Goal: Task Accomplishment & Management: Use online tool/utility

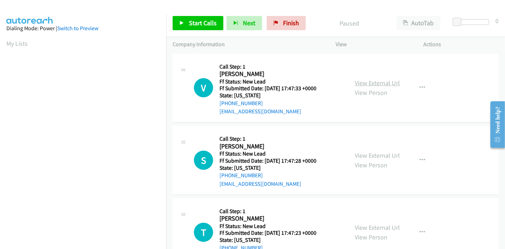
click at [371, 85] on link "View External Url" at bounding box center [377, 83] width 45 height 8
click at [365, 154] on link "View External Url" at bounding box center [377, 155] width 45 height 8
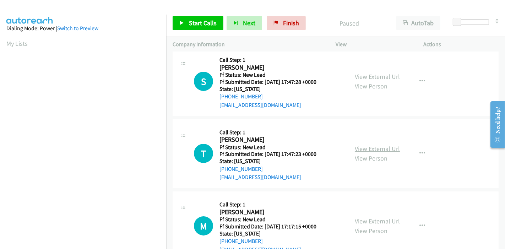
click at [375, 149] on link "View External Url" at bounding box center [377, 148] width 45 height 8
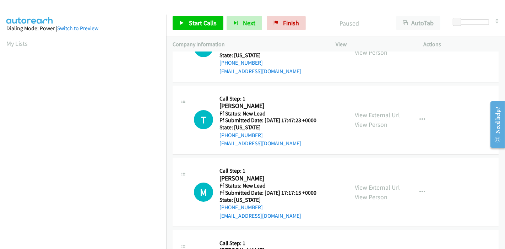
scroll to position [118, 0]
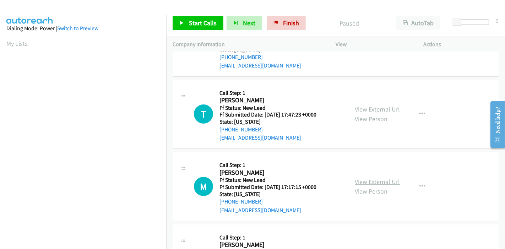
click at [355, 181] on link "View External Url" at bounding box center [377, 182] width 45 height 8
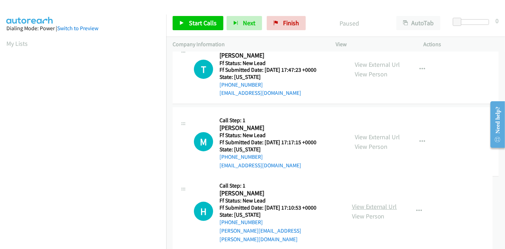
scroll to position [173, 0]
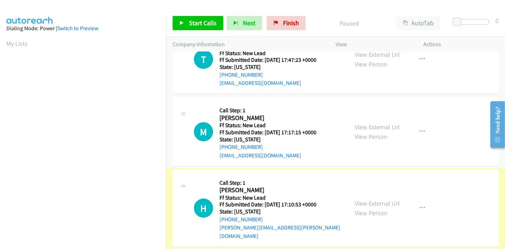
click at [365, 199] on link "View External Url" at bounding box center [377, 203] width 45 height 8
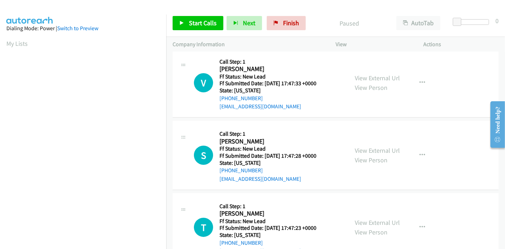
scroll to position [0, 0]
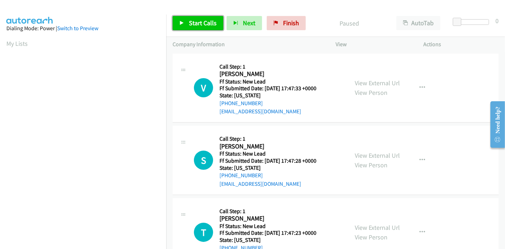
click at [192, 25] on span "Start Calls" at bounding box center [203, 23] width 28 height 8
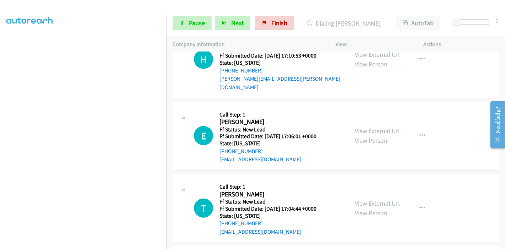
scroll to position [368, 0]
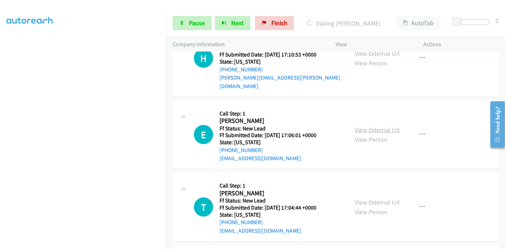
click at [379, 126] on link "View External Url" at bounding box center [377, 130] width 45 height 8
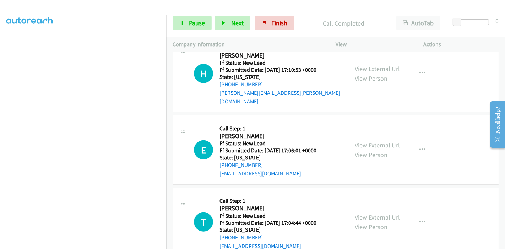
scroll to position [408, 0]
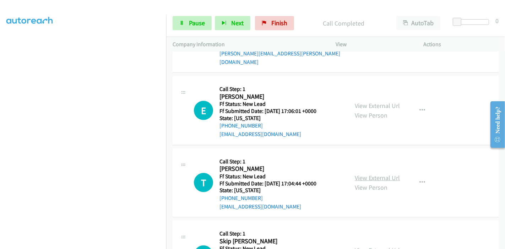
click at [360, 174] on link "View External Url" at bounding box center [377, 178] width 45 height 8
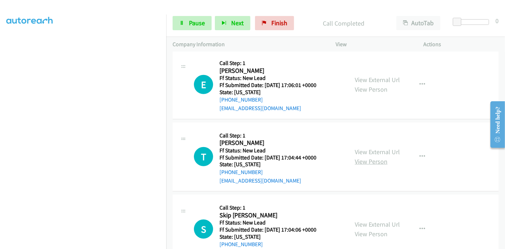
scroll to position [449, 0]
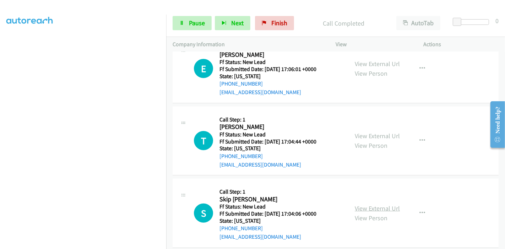
click at [369, 204] on link "View External Url" at bounding box center [377, 208] width 45 height 8
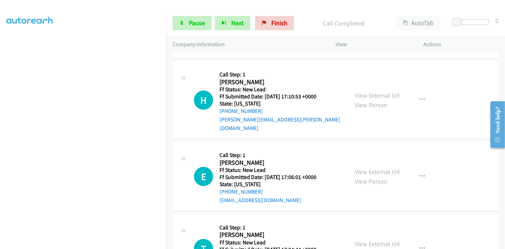
scroll to position [331, 0]
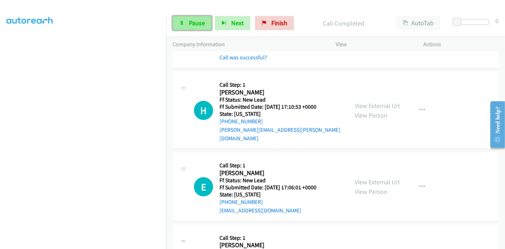
click at [195, 22] on span "Pause" at bounding box center [197, 23] width 16 height 8
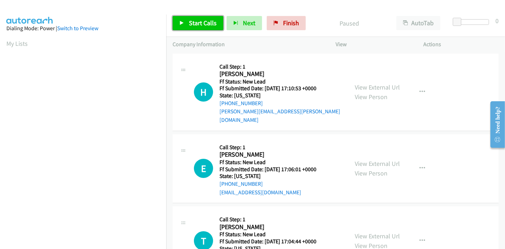
click at [186, 23] on link "Start Calls" at bounding box center [198, 23] width 51 height 14
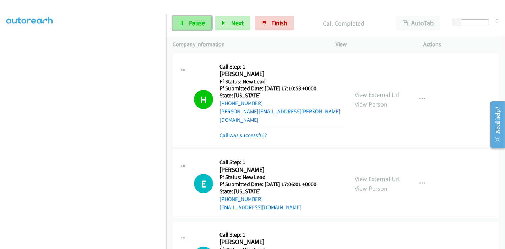
click at [184, 24] on link "Pause" at bounding box center [192, 23] width 39 height 14
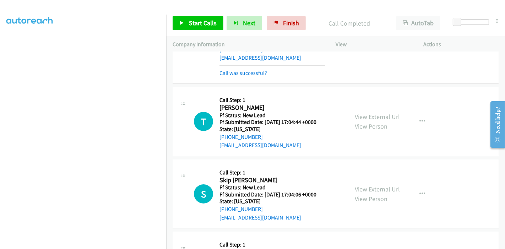
scroll to position [150, 0]
click at [192, 18] on link "Start Calls" at bounding box center [198, 23] width 51 height 14
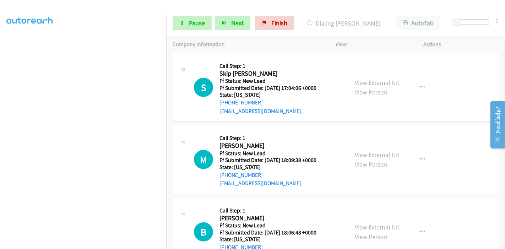
scroll to position [268, 0]
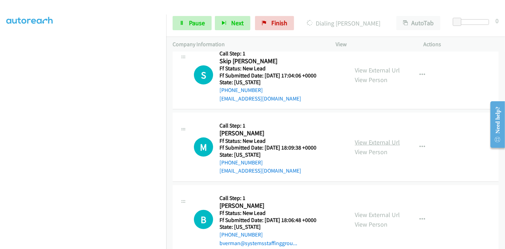
click at [355, 138] on link "View External Url" at bounding box center [377, 142] width 45 height 8
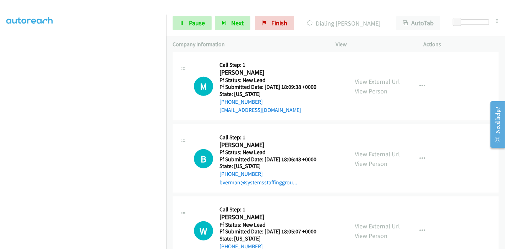
scroll to position [347, 0]
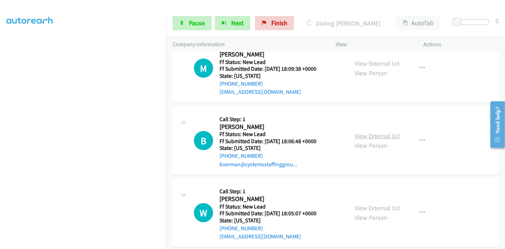
click at [369, 132] on link "View External Url" at bounding box center [377, 136] width 45 height 8
click at [372, 204] on link "View External Url" at bounding box center [377, 208] width 45 height 8
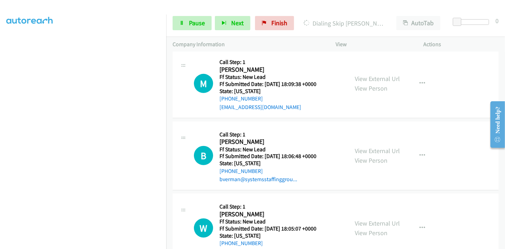
scroll to position [362, 0]
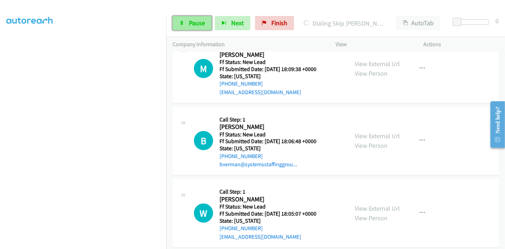
click at [190, 21] on span "Pause" at bounding box center [197, 23] width 16 height 8
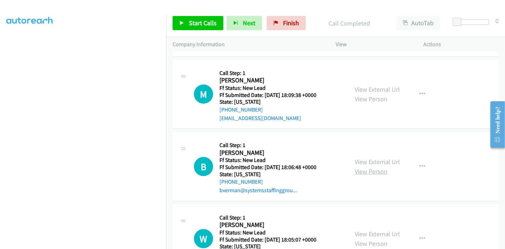
scroll to position [377, 0]
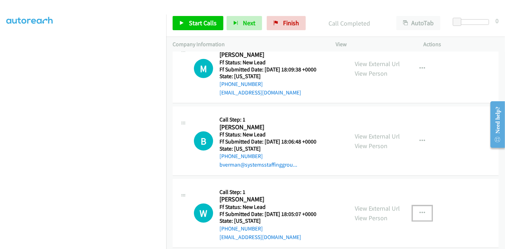
click at [419, 210] on icon "button" at bounding box center [422, 213] width 6 height 6
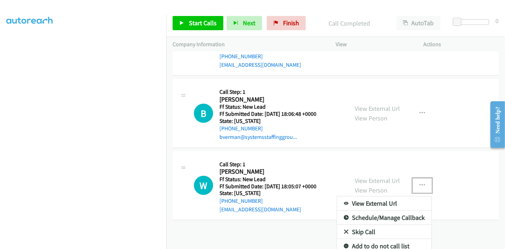
click at [364, 225] on link "Skip Call" at bounding box center [384, 232] width 94 height 14
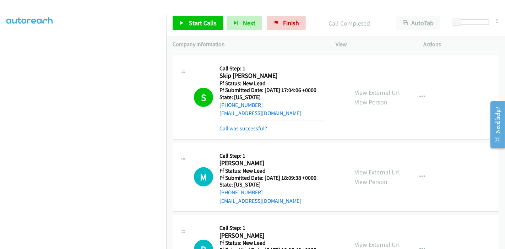
scroll to position [259, 0]
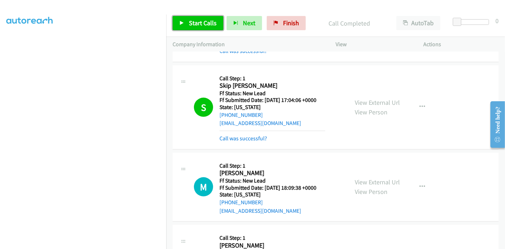
click at [192, 23] on span "Start Calls" at bounding box center [203, 23] width 28 height 8
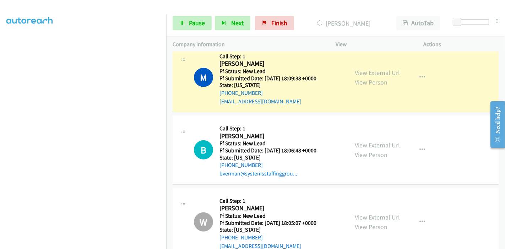
scroll to position [357, 0]
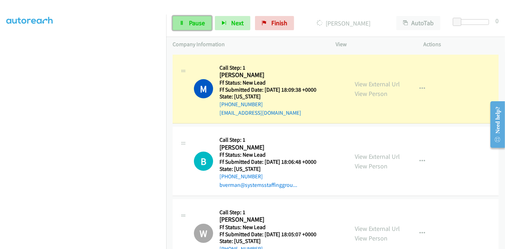
click at [180, 26] on link "Pause" at bounding box center [192, 23] width 39 height 14
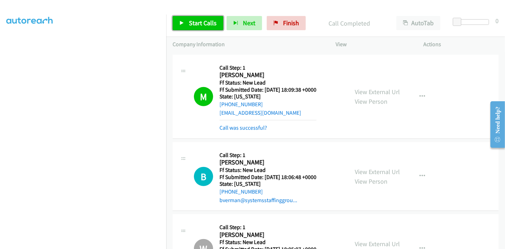
click at [200, 26] on span "Start Calls" at bounding box center [203, 23] width 28 height 8
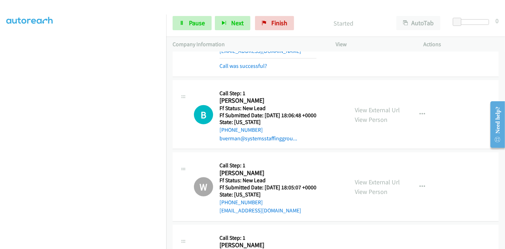
scroll to position [372, 0]
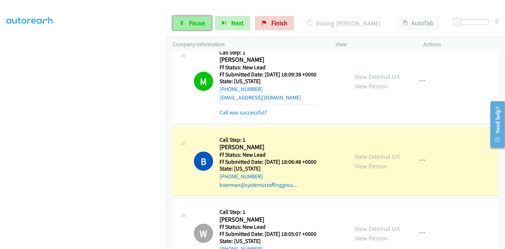
click at [196, 26] on span "Pause" at bounding box center [197, 23] width 16 height 8
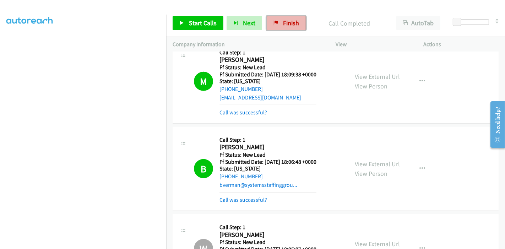
click at [284, 26] on span "Finish" at bounding box center [291, 23] width 16 height 8
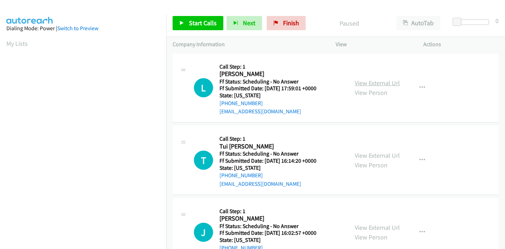
click at [377, 85] on link "View External Url" at bounding box center [377, 83] width 45 height 8
click at [369, 153] on link "View External Url" at bounding box center [377, 155] width 45 height 8
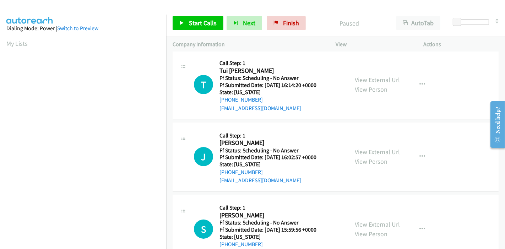
scroll to position [79, 0]
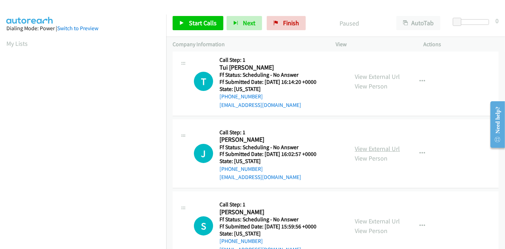
click at [383, 149] on link "View External Url" at bounding box center [377, 148] width 45 height 8
click at [198, 24] on span "Start Calls" at bounding box center [203, 23] width 28 height 8
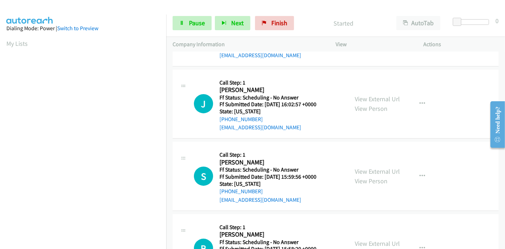
scroll to position [158, 0]
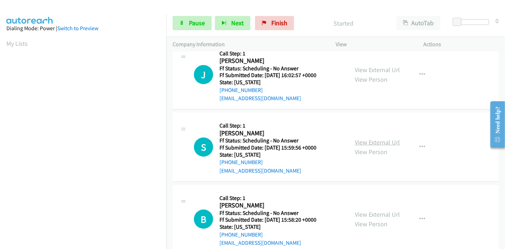
click at [361, 141] on link "View External Url" at bounding box center [377, 142] width 45 height 8
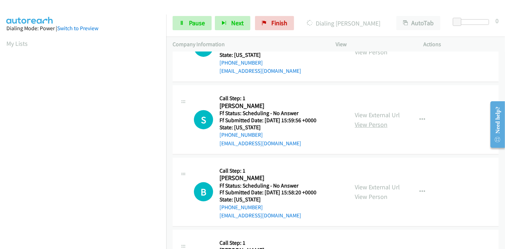
scroll to position [197, 0]
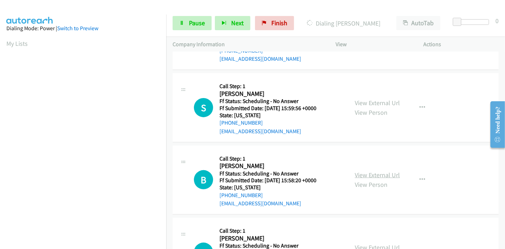
click at [369, 176] on link "View External Url" at bounding box center [377, 175] width 45 height 8
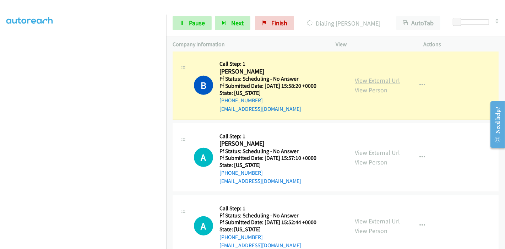
scroll to position [355, 0]
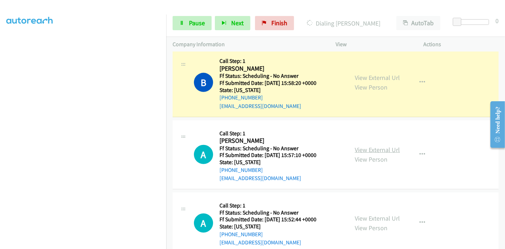
click at [366, 149] on link "View External Url" at bounding box center [377, 150] width 45 height 8
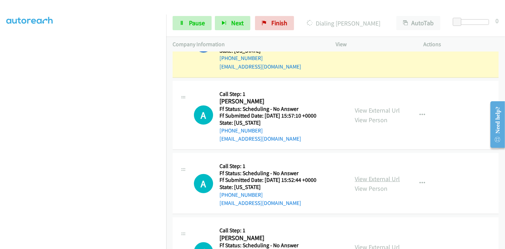
click at [372, 177] on link "View External Url" at bounding box center [377, 179] width 45 height 8
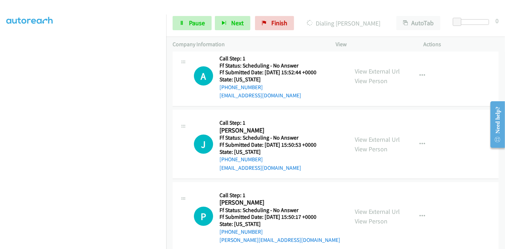
scroll to position [513, 0]
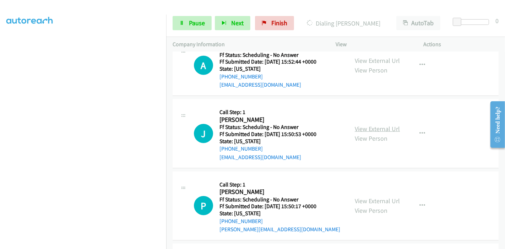
click at [362, 125] on link "View External Url" at bounding box center [377, 129] width 45 height 8
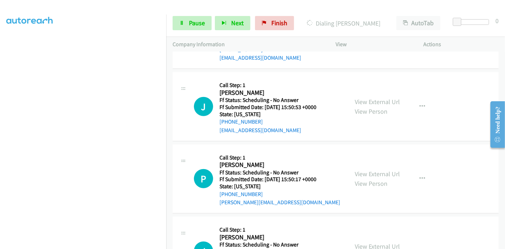
scroll to position [552, 0]
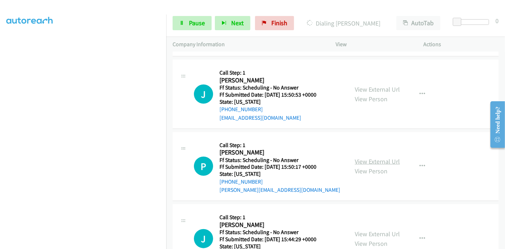
click at [364, 159] on link "View External Url" at bounding box center [377, 161] width 45 height 8
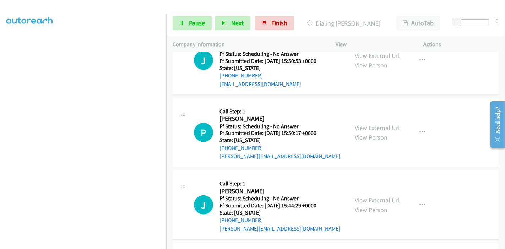
scroll to position [591, 0]
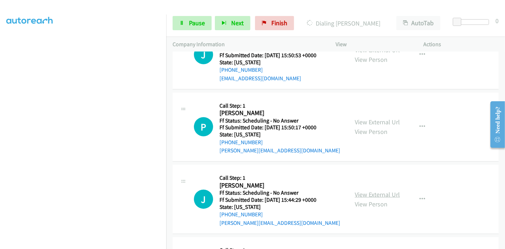
click at [371, 192] on link "View External Url" at bounding box center [377, 194] width 45 height 8
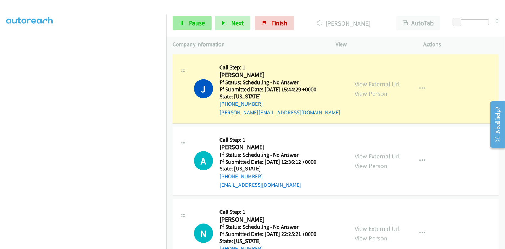
scroll to position [779, 0]
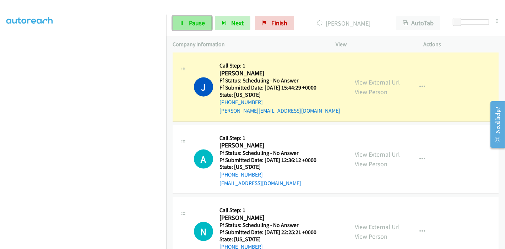
click at [185, 16] on link "Pause" at bounding box center [192, 23] width 39 height 14
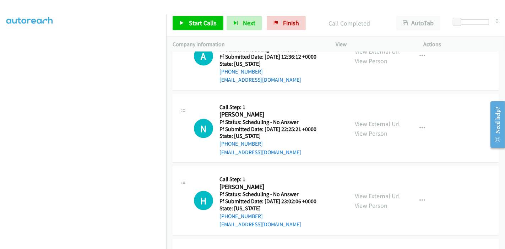
scroll to position [913, 0]
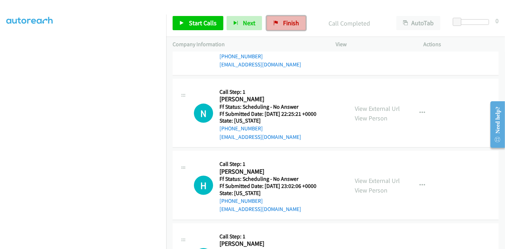
click at [288, 25] on span "Finish" at bounding box center [291, 23] width 16 height 8
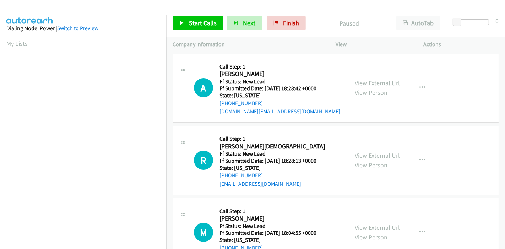
click at [377, 82] on link "View External Url" at bounding box center [377, 83] width 45 height 8
click at [368, 154] on link "View External Url" at bounding box center [377, 155] width 45 height 8
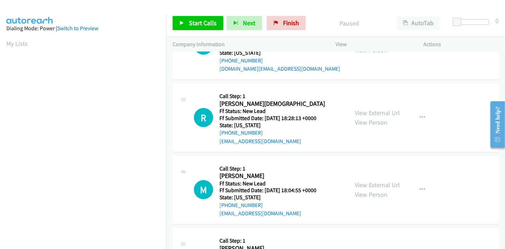
scroll to position [79, 0]
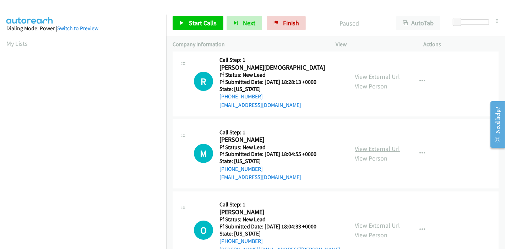
click at [374, 148] on link "View External Url" at bounding box center [377, 148] width 45 height 8
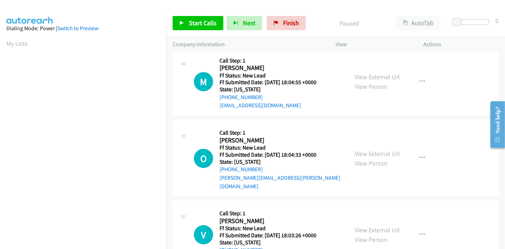
scroll to position [158, 0]
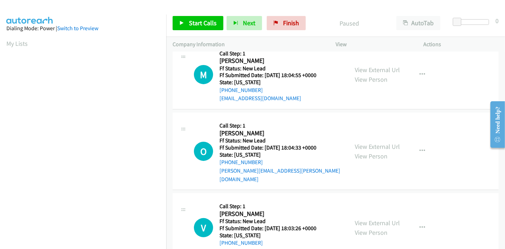
click at [370, 146] on div "View External Url View Person" at bounding box center [377, 151] width 45 height 19
click at [370, 136] on div "View External Url View Person View External Url Email Schedule/Manage Callback …" at bounding box center [395, 151] width 94 height 64
click at [369, 142] on link "View External Url" at bounding box center [377, 146] width 45 height 8
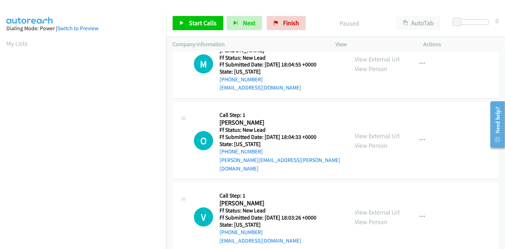
scroll to position [173, 0]
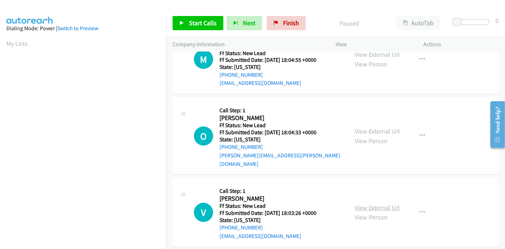
click at [372, 203] on link "View External Url" at bounding box center [377, 207] width 45 height 8
click at [189, 20] on span "Start Calls" at bounding box center [203, 23] width 28 height 8
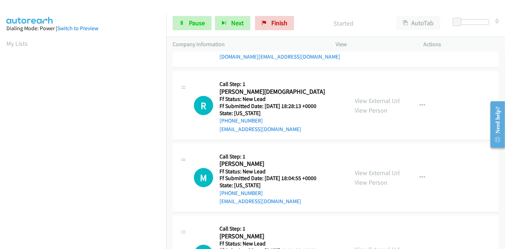
scroll to position [0, 0]
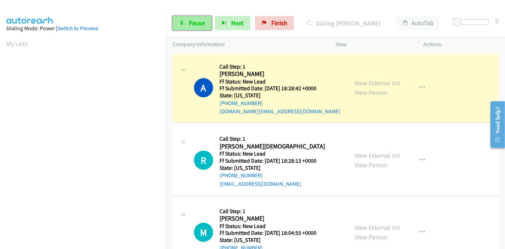
click at [186, 25] on link "Pause" at bounding box center [192, 23] width 39 height 14
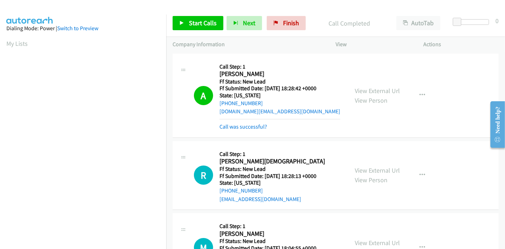
scroll to position [150, 0]
click at [234, 126] on link "Call was successful?" at bounding box center [243, 126] width 48 height 7
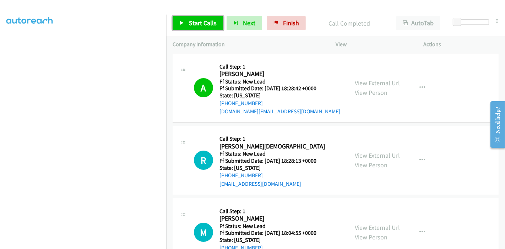
click at [185, 26] on link "Start Calls" at bounding box center [198, 23] width 51 height 14
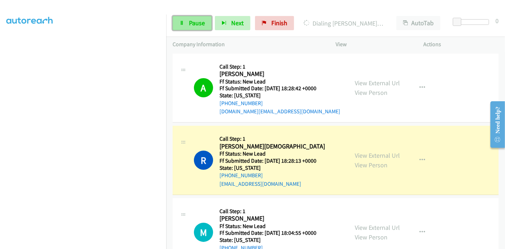
click at [185, 25] on link "Pause" at bounding box center [192, 23] width 39 height 14
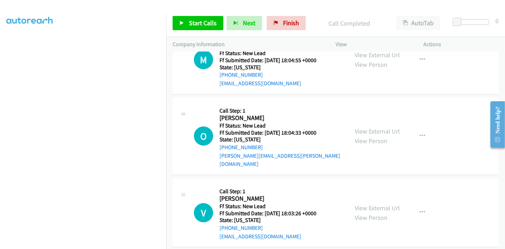
scroll to position [148, 0]
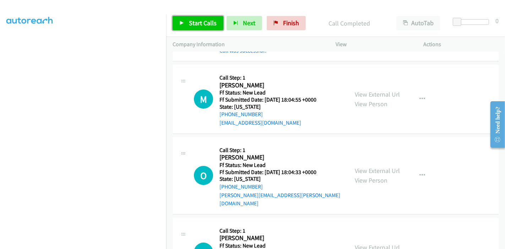
click at [189, 26] on span "Start Calls" at bounding box center [203, 23] width 28 height 8
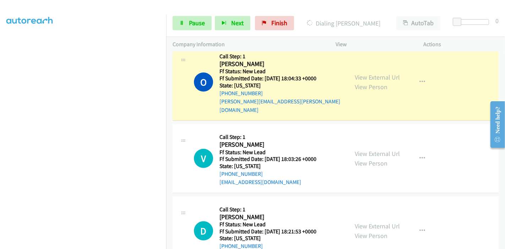
scroll to position [222, 0]
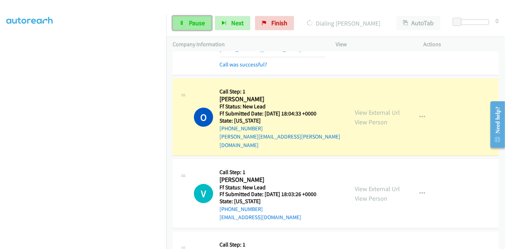
click at [189, 23] on span "Pause" at bounding box center [197, 23] width 16 height 8
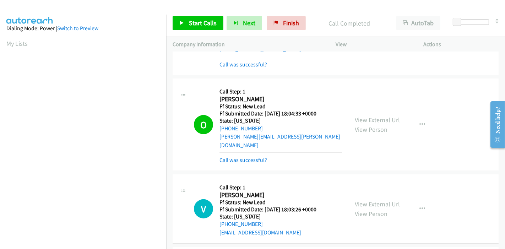
scroll to position [150, 0]
click at [200, 19] on span "Start Calls" at bounding box center [203, 23] width 28 height 8
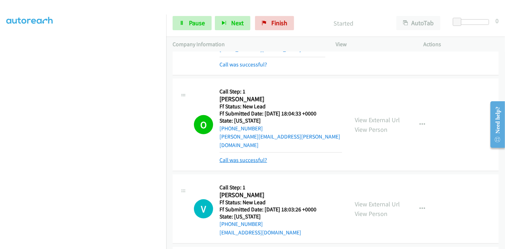
click at [232, 157] on link "Call was successful?" at bounding box center [243, 160] width 48 height 7
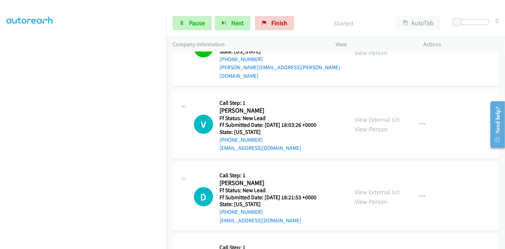
scroll to position [301, 0]
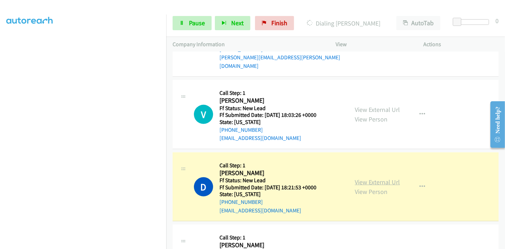
click at [360, 178] on link "View External Url" at bounding box center [377, 182] width 45 height 8
click at [190, 22] on span "Pause" at bounding box center [197, 23] width 16 height 8
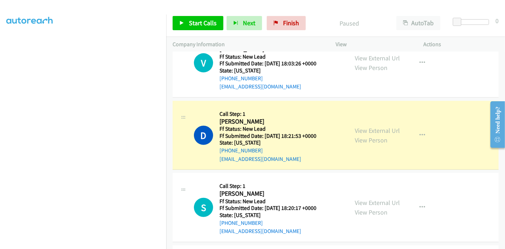
scroll to position [380, 0]
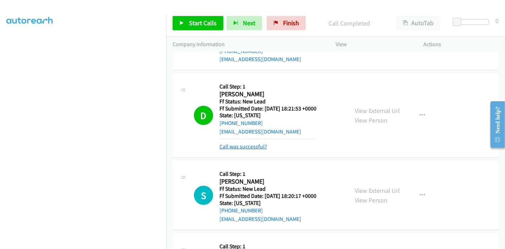
click at [255, 143] on link "Call was successful?" at bounding box center [243, 146] width 48 height 7
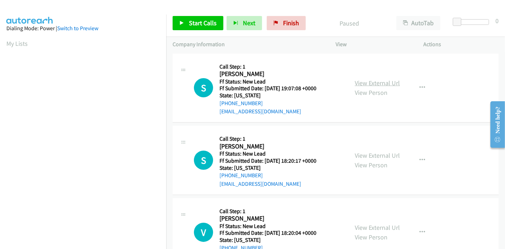
click at [379, 82] on link "View External Url" at bounding box center [377, 83] width 45 height 8
click at [366, 155] on link "View External Url" at bounding box center [377, 155] width 45 height 8
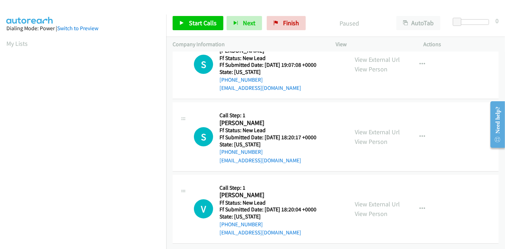
scroll to position [28, 0]
click at [363, 200] on link "View External Url" at bounding box center [377, 204] width 45 height 8
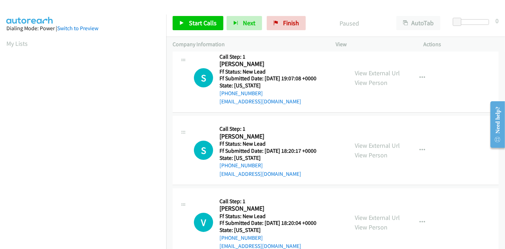
scroll to position [0, 0]
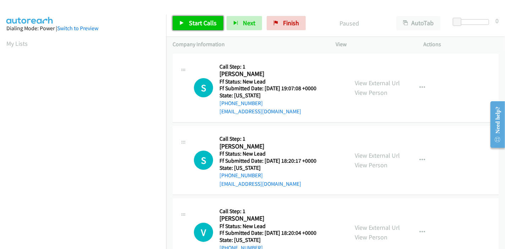
click at [192, 25] on span "Start Calls" at bounding box center [203, 23] width 28 height 8
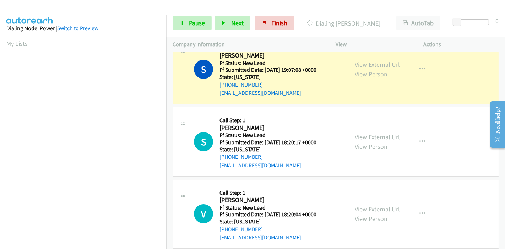
scroll to position [28, 0]
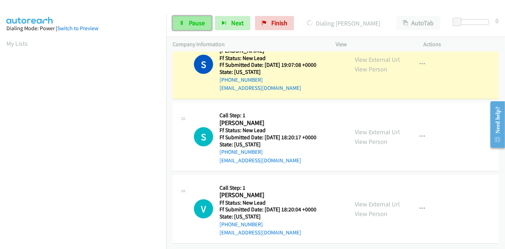
click at [189, 24] on span "Pause" at bounding box center [197, 23] width 16 height 8
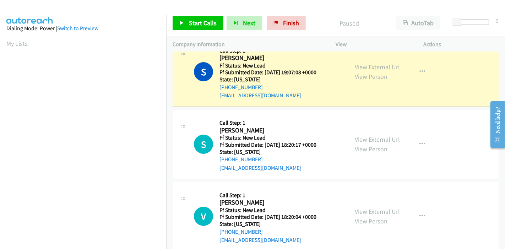
scroll to position [17, 0]
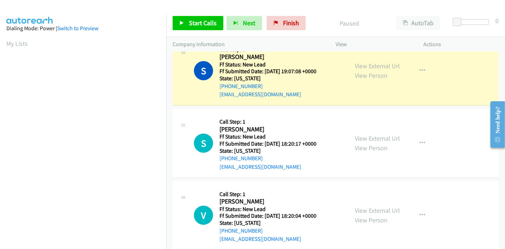
click at [501, 151] on div at bounding box center [494, 124] width 20 height 56
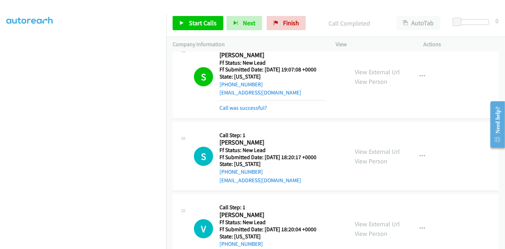
scroll to position [44, 0]
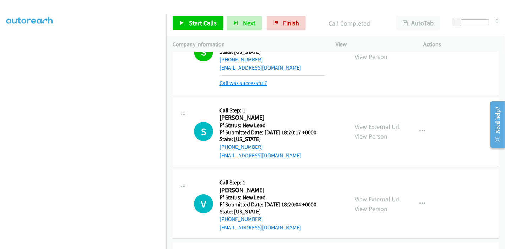
click at [255, 83] on link "Call was successful?" at bounding box center [243, 83] width 48 height 7
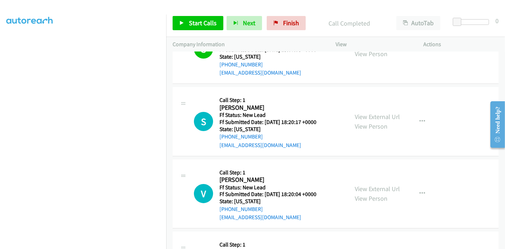
scroll to position [0, 0]
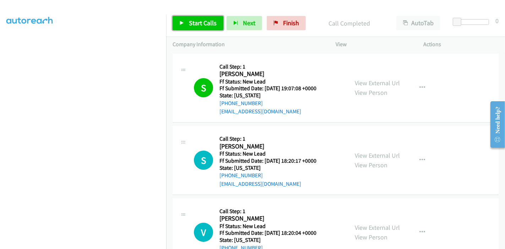
click at [189, 21] on span "Start Calls" at bounding box center [203, 23] width 28 height 8
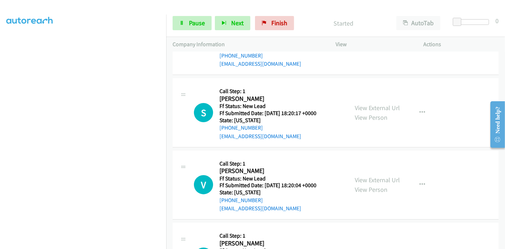
scroll to position [8, 0]
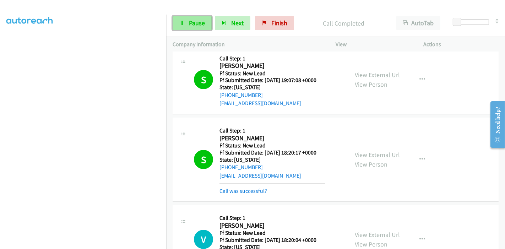
click at [190, 27] on span "Pause" at bounding box center [197, 23] width 16 height 8
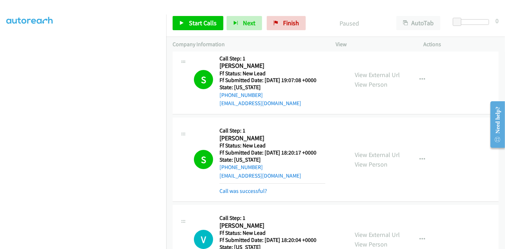
scroll to position [48, 0]
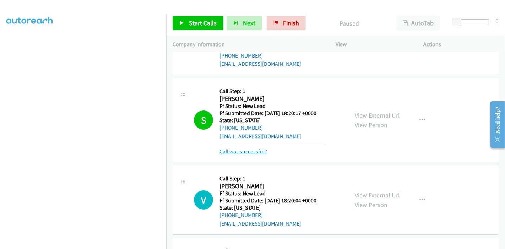
click at [261, 151] on link "Call was successful?" at bounding box center [243, 151] width 48 height 7
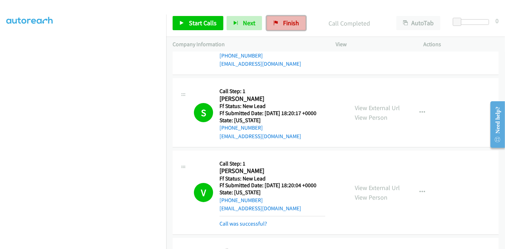
click at [282, 28] on link "Finish" at bounding box center [286, 23] width 39 height 14
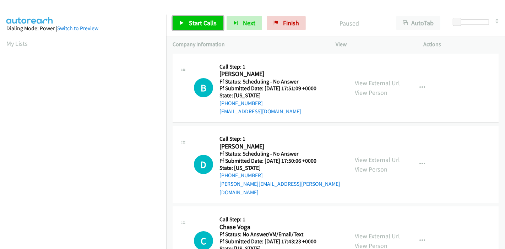
click at [185, 21] on link "Start Calls" at bounding box center [198, 23] width 51 height 14
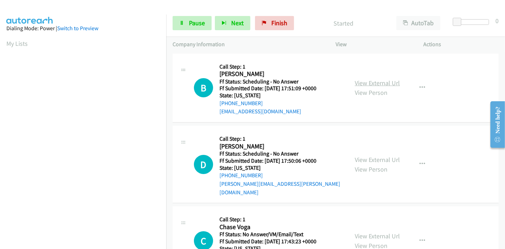
click at [361, 82] on link "View External Url" at bounding box center [377, 83] width 45 height 8
click at [364, 155] on link "View External Url" at bounding box center [377, 159] width 45 height 8
click at [364, 232] on link "View External Url" at bounding box center [377, 236] width 45 height 8
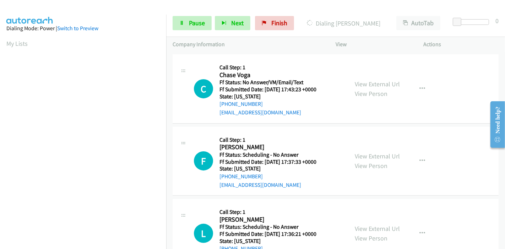
scroll to position [158, 0]
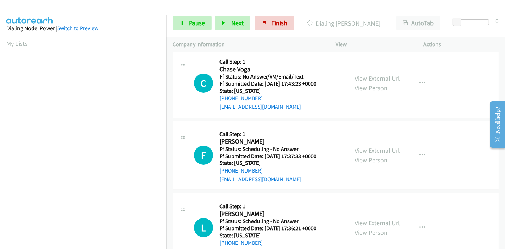
click at [381, 146] on link "View External Url" at bounding box center [377, 150] width 45 height 8
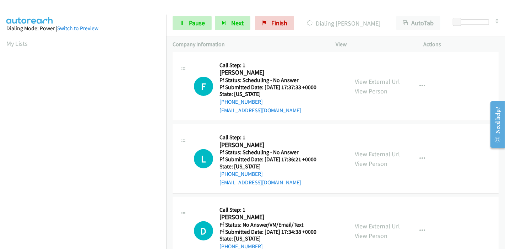
scroll to position [236, 0]
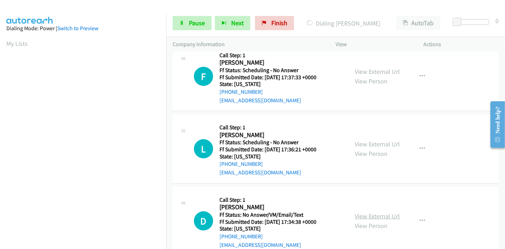
click at [378, 212] on link "View External Url" at bounding box center [377, 216] width 45 height 8
click at [366, 212] on link "View External Url" at bounding box center [377, 216] width 45 height 8
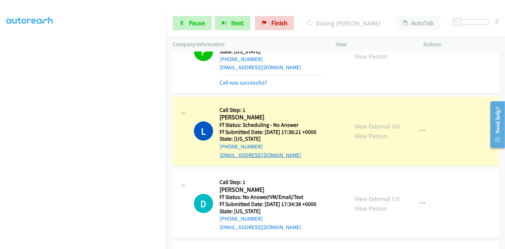
scroll to position [315, 0]
click at [380, 121] on link "View External Url" at bounding box center [377, 125] width 45 height 8
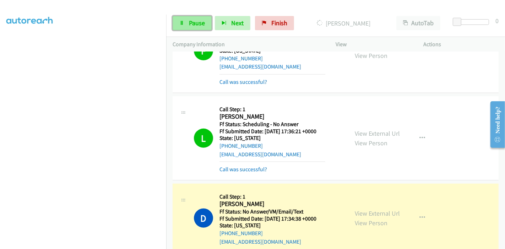
click at [186, 23] on link "Pause" at bounding box center [192, 23] width 39 height 14
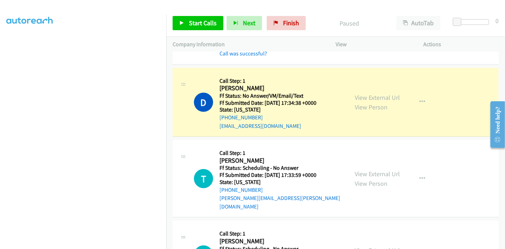
scroll to position [473, 0]
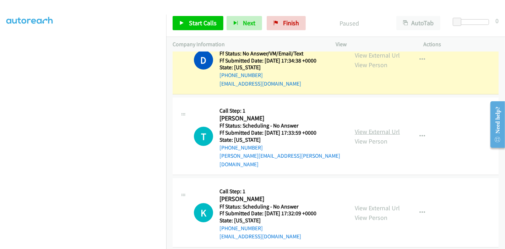
click at [369, 127] on link "View External Url" at bounding box center [377, 131] width 45 height 8
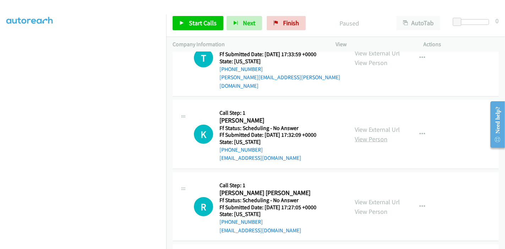
scroll to position [552, 0]
click at [375, 125] on link "View External Url" at bounding box center [377, 129] width 45 height 8
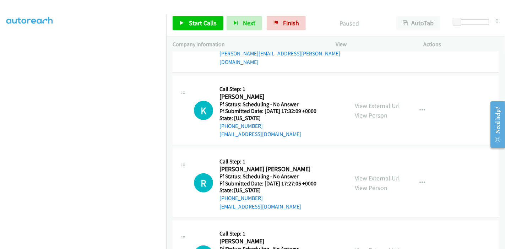
scroll to position [591, 0]
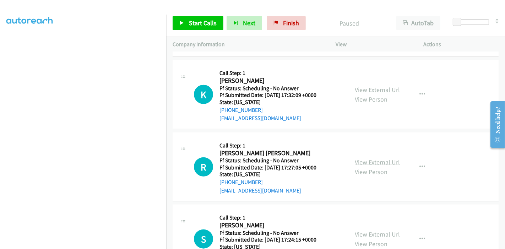
click at [365, 158] on link "View External Url" at bounding box center [377, 162] width 45 height 8
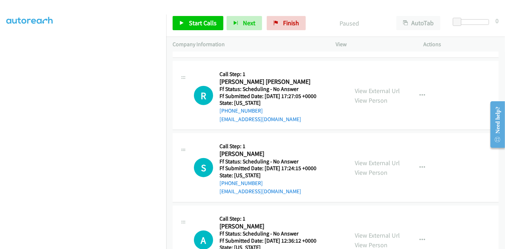
scroll to position [670, 0]
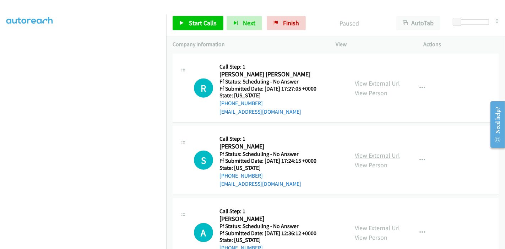
click at [365, 151] on link "View External Url" at bounding box center [377, 155] width 45 height 8
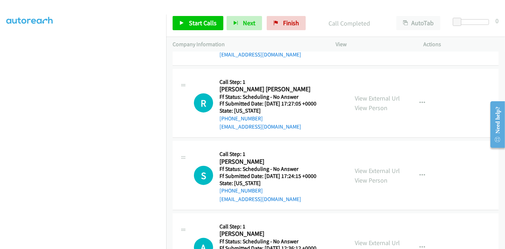
scroll to position [686, 0]
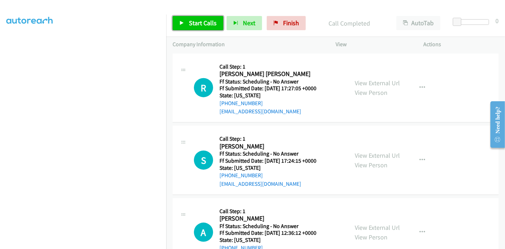
click at [187, 23] on link "Start Calls" at bounding box center [198, 23] width 51 height 14
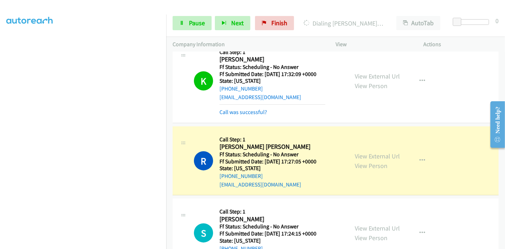
scroll to position [654, 0]
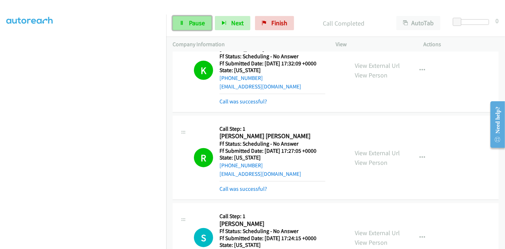
click at [197, 23] on span "Pause" at bounding box center [197, 23] width 16 height 8
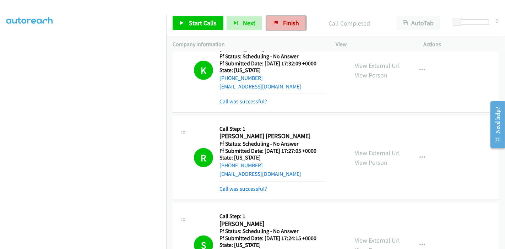
click at [290, 22] on span "Finish" at bounding box center [291, 23] width 16 height 8
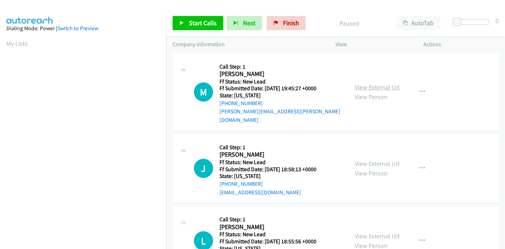
click at [377, 83] on link "View External Url" at bounding box center [377, 87] width 45 height 8
click at [357, 159] on link "View External Url" at bounding box center [377, 163] width 45 height 8
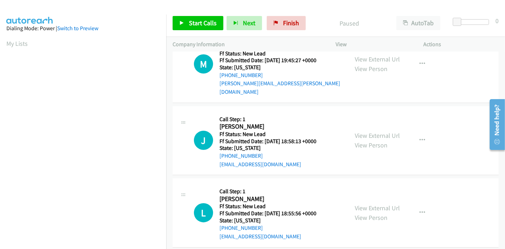
scroll to position [39, 0]
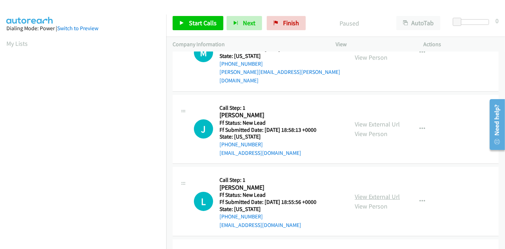
click at [362, 192] on link "View External Url" at bounding box center [377, 196] width 45 height 8
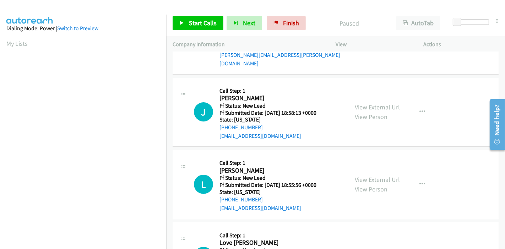
scroll to position [0, 0]
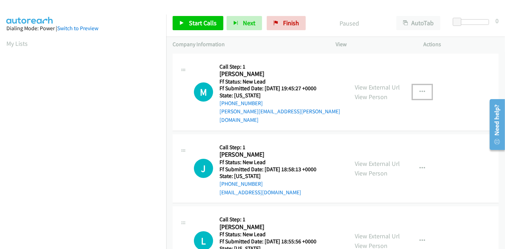
click at [415, 86] on button "button" at bounding box center [422, 92] width 19 height 14
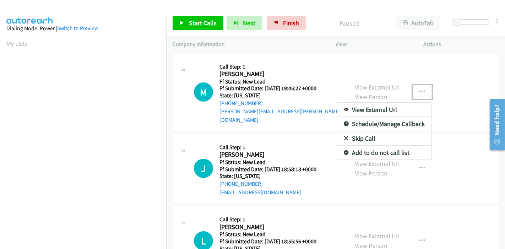
click at [370, 134] on link "Skip Call" at bounding box center [384, 138] width 94 height 14
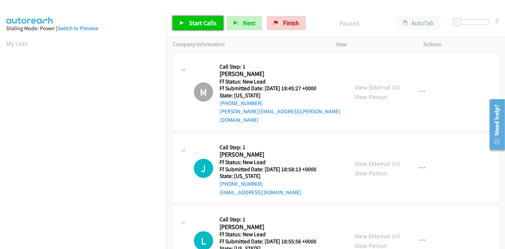
click at [192, 24] on span "Start Calls" at bounding box center [203, 23] width 28 height 8
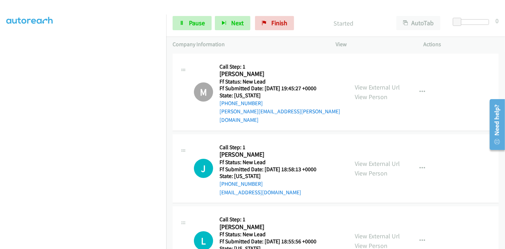
scroll to position [150, 0]
click at [197, 21] on span "Pause" at bounding box center [197, 23] width 16 height 8
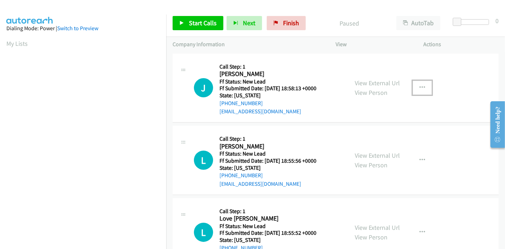
click at [419, 86] on icon "button" at bounding box center [422, 88] width 6 height 6
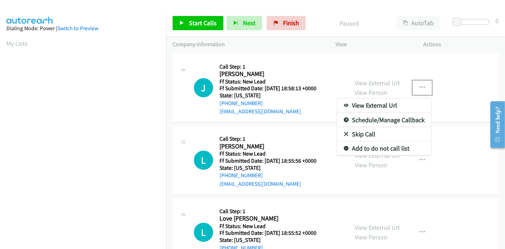
click at [359, 132] on link "Skip Call" at bounding box center [384, 134] width 94 height 14
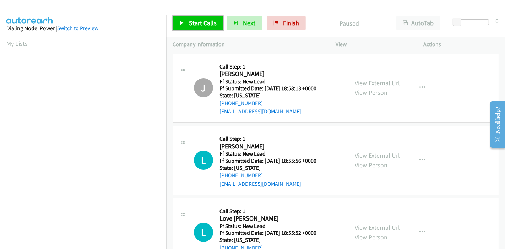
click at [187, 24] on link "Start Calls" at bounding box center [198, 23] width 51 height 14
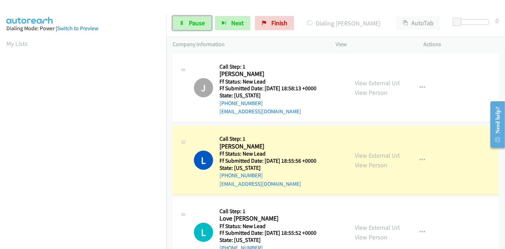
click at [187, 24] on link "Pause" at bounding box center [192, 23] width 39 height 14
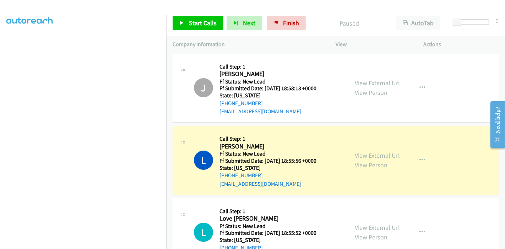
scroll to position [150, 0]
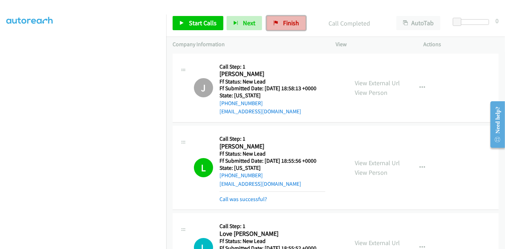
click at [276, 26] on link "Finish" at bounding box center [286, 23] width 39 height 14
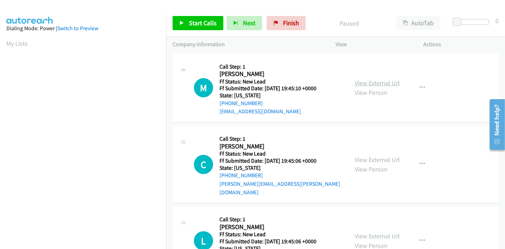
click at [377, 82] on link "View External Url" at bounding box center [377, 83] width 45 height 8
click at [378, 156] on link "View External Url" at bounding box center [377, 159] width 45 height 8
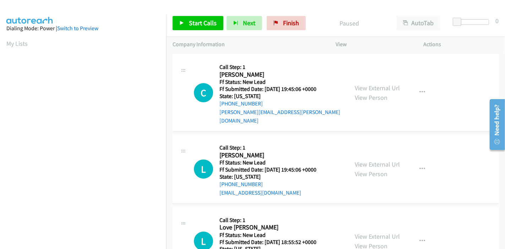
scroll to position [79, 0]
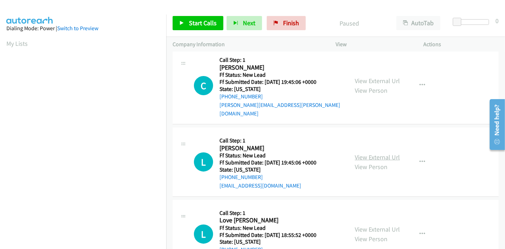
click at [368, 153] on link "View External Url" at bounding box center [377, 157] width 45 height 8
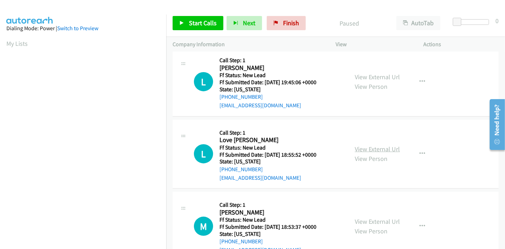
scroll to position [173, 0]
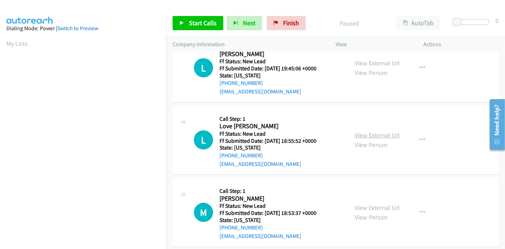
click at [377, 131] on link "View External Url" at bounding box center [377, 135] width 45 height 8
click at [366, 203] on link "View External Url" at bounding box center [377, 207] width 45 height 8
click at [197, 17] on link "Start Calls" at bounding box center [198, 23] width 51 height 14
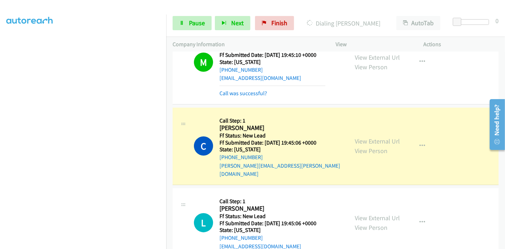
scroll to position [79, 0]
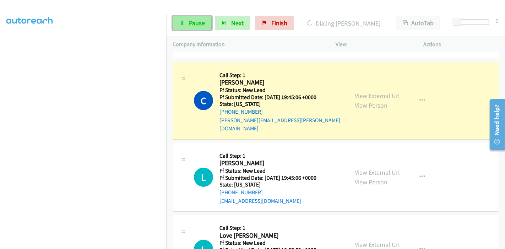
click at [190, 18] on link "Pause" at bounding box center [192, 23] width 39 height 14
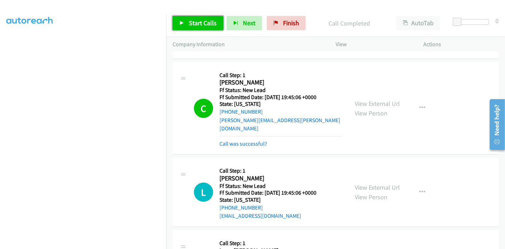
click at [191, 24] on span "Start Calls" at bounding box center [203, 23] width 28 height 8
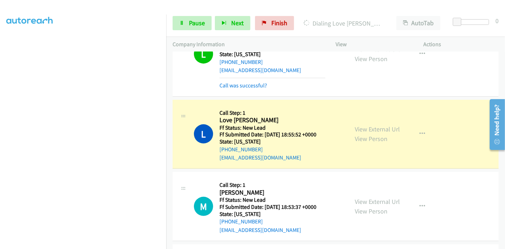
scroll to position [236, 0]
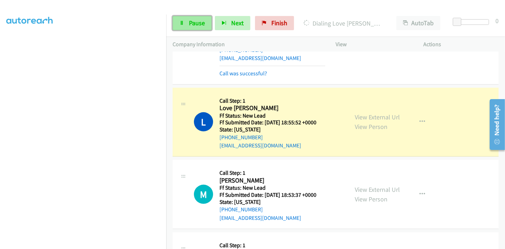
click at [180, 21] on icon at bounding box center [181, 23] width 5 height 5
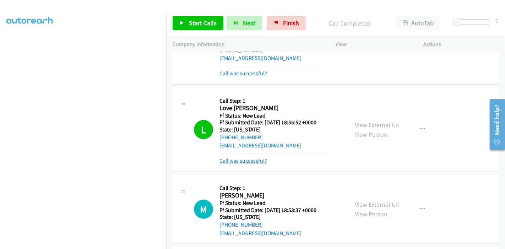
click at [250, 157] on link "Call was successful?" at bounding box center [243, 160] width 48 height 7
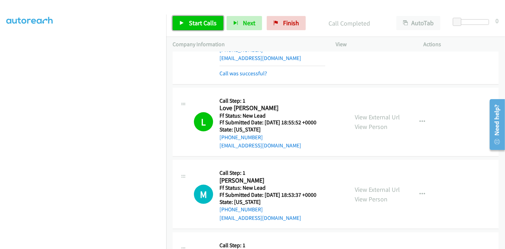
click at [197, 18] on link "Start Calls" at bounding box center [198, 23] width 51 height 14
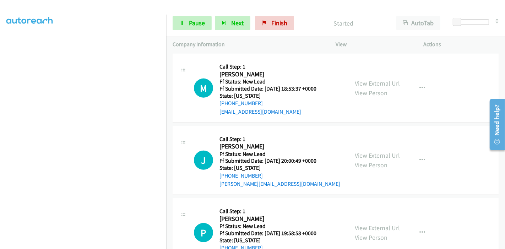
scroll to position [355, 0]
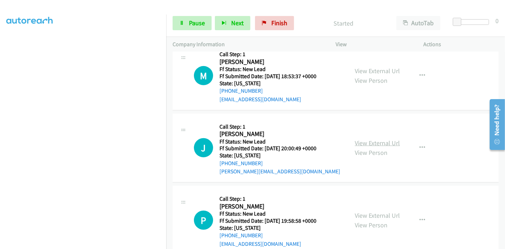
click at [362, 139] on link "View External Url" at bounding box center [377, 143] width 45 height 8
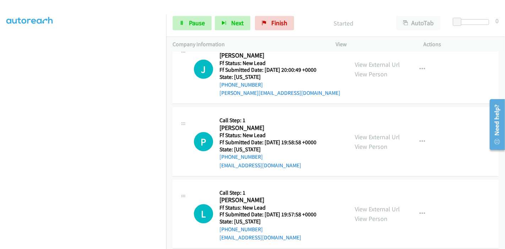
scroll to position [434, 0]
click at [365, 132] on link "View External Url" at bounding box center [377, 136] width 45 height 8
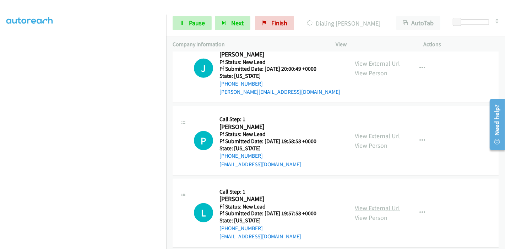
click at [364, 204] on link "View External Url" at bounding box center [377, 208] width 45 height 8
click at [195, 22] on span "Pause" at bounding box center [197, 23] width 16 height 8
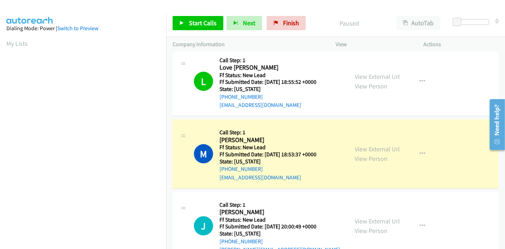
scroll to position [150, 0]
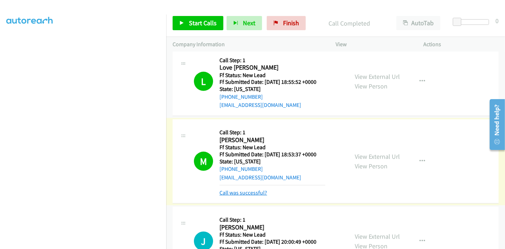
click at [249, 189] on link "Call was successful?" at bounding box center [243, 192] width 48 height 7
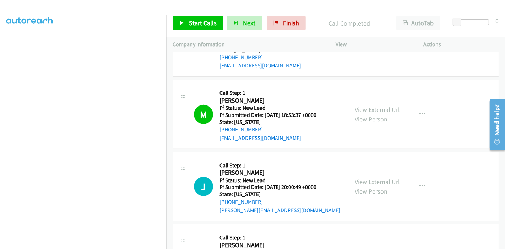
scroll to position [395, 0]
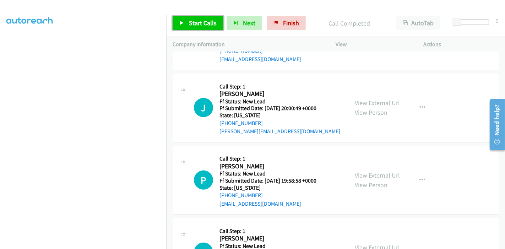
click at [184, 21] on link "Start Calls" at bounding box center [198, 23] width 51 height 14
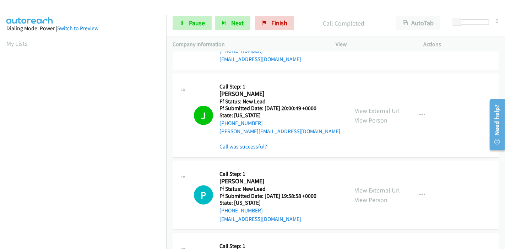
scroll to position [150, 0]
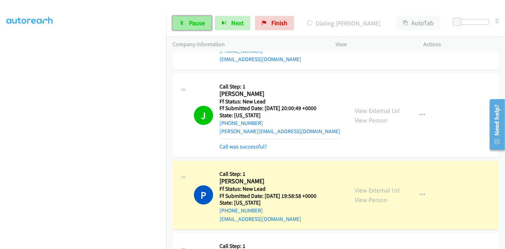
click at [184, 24] on icon at bounding box center [181, 23] width 5 height 5
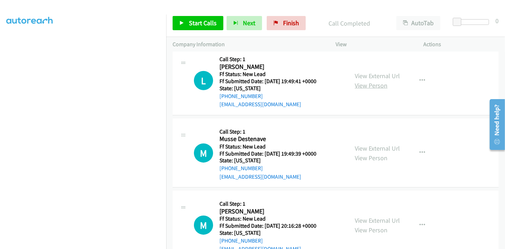
scroll to position [671, 0]
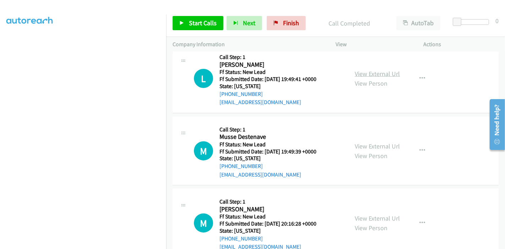
click at [372, 70] on link "View External Url" at bounding box center [377, 74] width 45 height 8
click at [361, 142] on link "View External Url" at bounding box center [377, 146] width 45 height 8
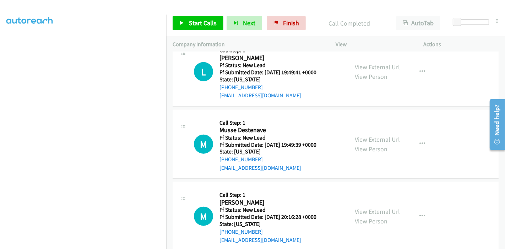
scroll to position [681, 0]
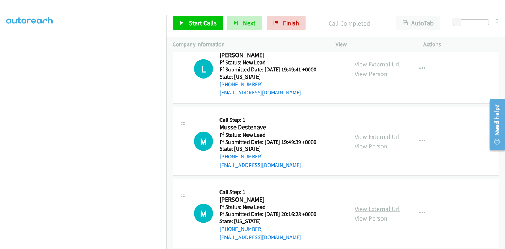
click at [371, 204] on link "View External Url" at bounding box center [377, 208] width 45 height 8
click at [202, 29] on link "Start Calls" at bounding box center [198, 23] width 51 height 14
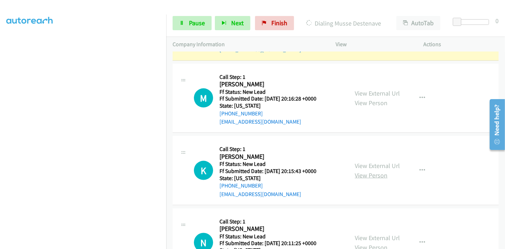
scroll to position [839, 0]
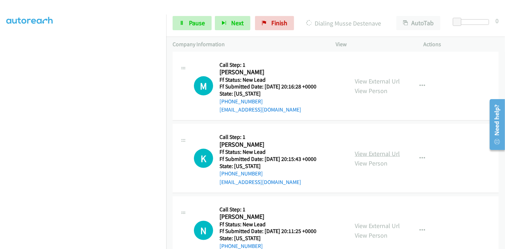
click at [372, 149] on link "View External Url" at bounding box center [377, 153] width 45 height 8
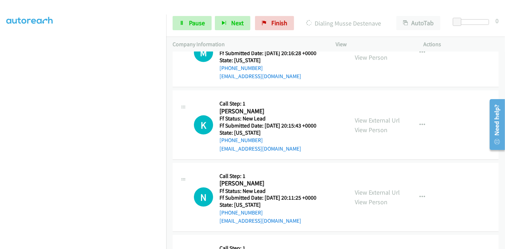
scroll to position [918, 0]
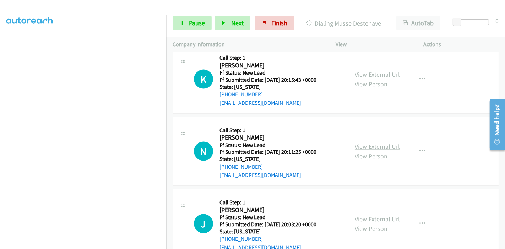
click at [376, 142] on link "View External Url" at bounding box center [377, 146] width 45 height 8
click at [374, 215] on link "View External Url" at bounding box center [377, 219] width 45 height 8
click at [175, 25] on link "Pause" at bounding box center [192, 23] width 39 height 14
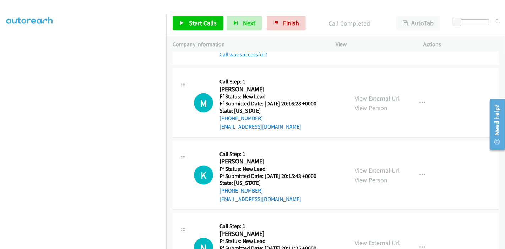
scroll to position [839, 0]
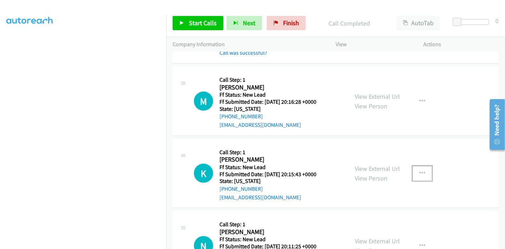
click at [419, 170] on icon "button" at bounding box center [422, 173] width 6 height 6
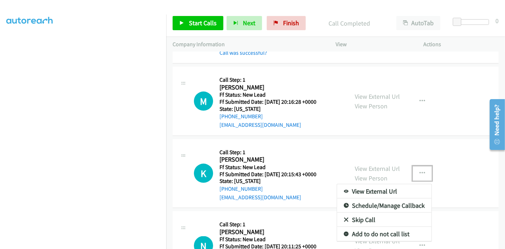
click at [366, 213] on link "Skip Call" at bounding box center [384, 220] width 94 height 14
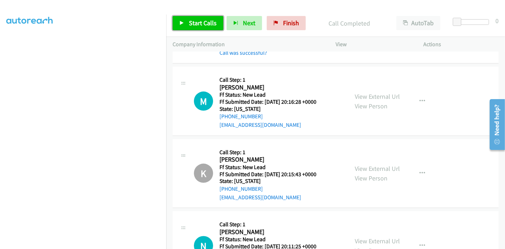
click at [189, 20] on span "Start Calls" at bounding box center [203, 23] width 28 height 8
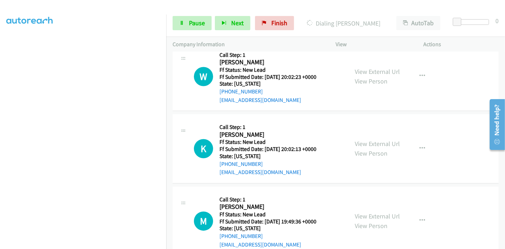
scroll to position [1174, 0]
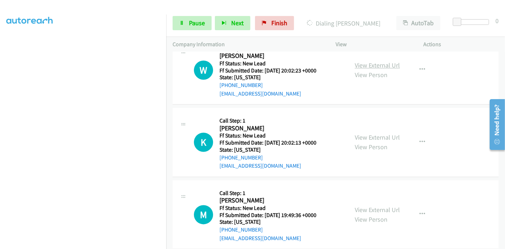
click at [381, 61] on link "View External Url" at bounding box center [377, 65] width 45 height 8
click at [368, 133] on link "View External Url" at bounding box center [377, 137] width 45 height 8
click at [359, 206] on link "View External Url" at bounding box center [377, 210] width 45 height 8
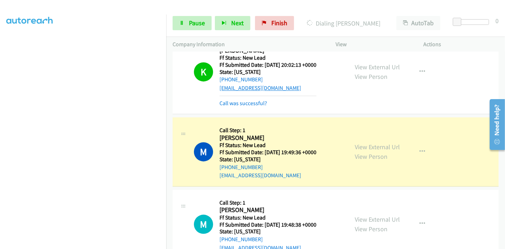
scroll to position [1298, 0]
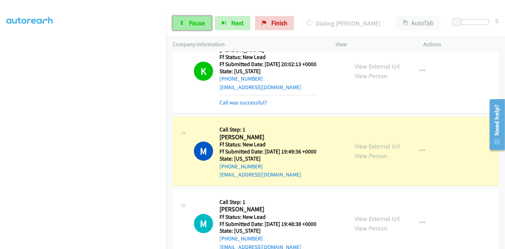
click at [189, 24] on span "Pause" at bounding box center [197, 23] width 16 height 8
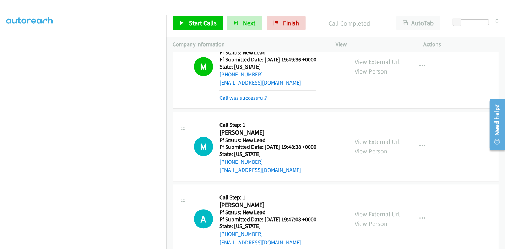
scroll to position [1386, 0]
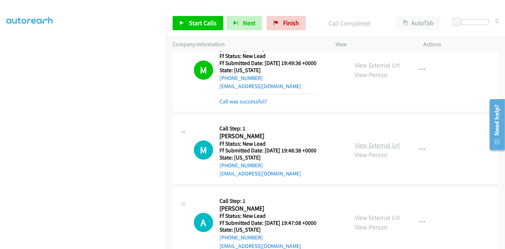
click at [379, 141] on link "View External Url" at bounding box center [377, 145] width 45 height 8
click at [369, 213] on link "View External Url" at bounding box center [377, 217] width 45 height 8
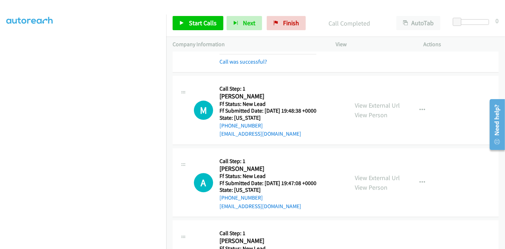
scroll to position [1465, 0]
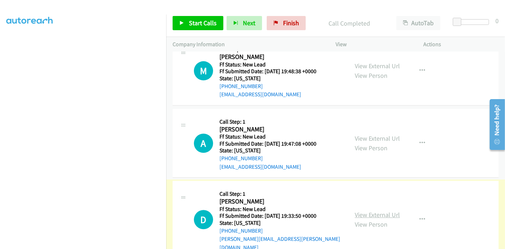
click at [370, 211] on link "View External Url" at bounding box center [377, 215] width 45 height 8
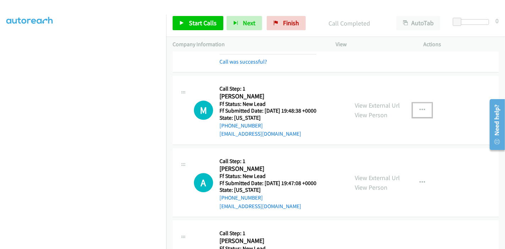
click at [420, 107] on icon "button" at bounding box center [422, 110] width 6 height 6
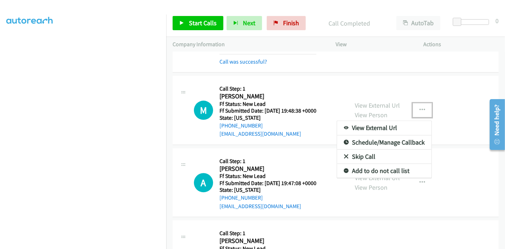
click at [368, 149] on link "Skip Call" at bounding box center [384, 156] width 94 height 14
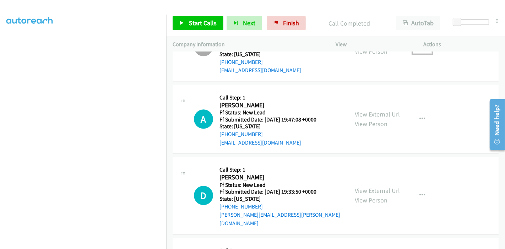
scroll to position [1445, 0]
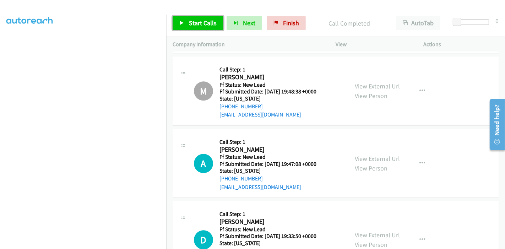
click at [187, 26] on link "Start Calls" at bounding box center [198, 23] width 51 height 14
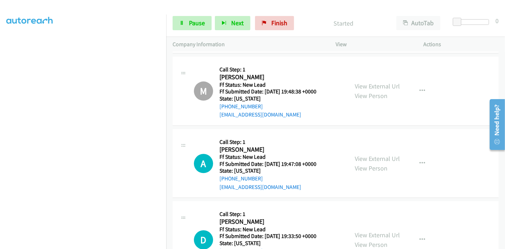
scroll to position [1485, 0]
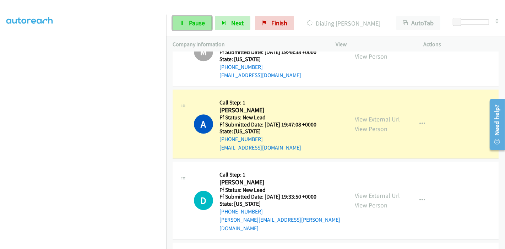
click at [191, 21] on span "Pause" at bounding box center [197, 23] width 16 height 8
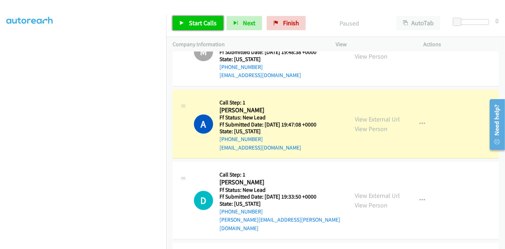
click at [190, 22] on span "Start Calls" at bounding box center [203, 23] width 28 height 8
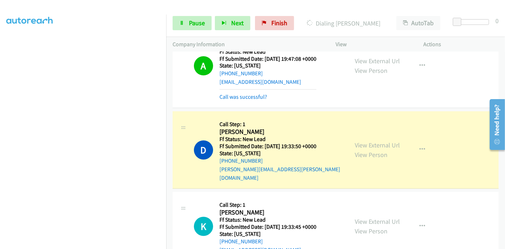
scroll to position [1563, 0]
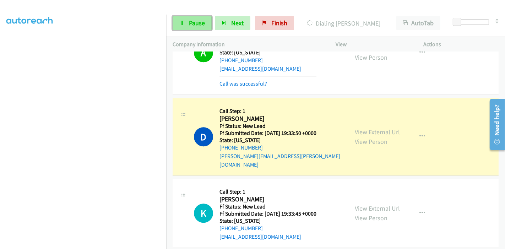
click at [190, 28] on link "Pause" at bounding box center [192, 23] width 39 height 14
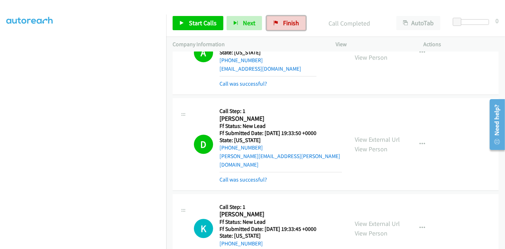
drag, startPoint x: 279, startPoint y: 22, endPoint x: 278, endPoint y: 31, distance: 8.6
click at [279, 22] on link "Finish" at bounding box center [286, 23] width 39 height 14
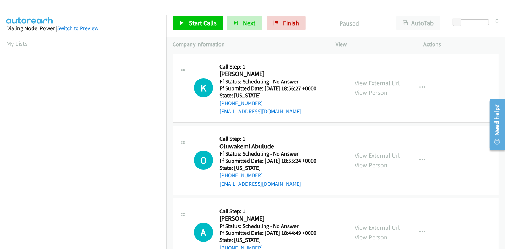
click at [371, 81] on link "View External Url" at bounding box center [377, 83] width 45 height 8
click at [374, 154] on link "View External Url" at bounding box center [377, 155] width 45 height 8
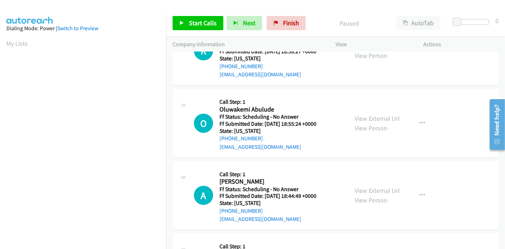
scroll to position [79, 0]
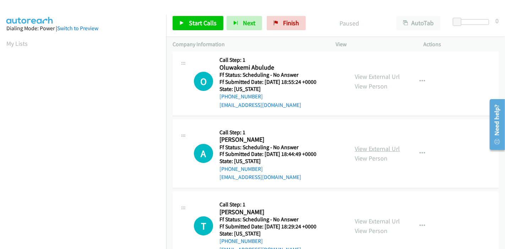
click at [373, 151] on link "View External Url" at bounding box center [377, 148] width 45 height 8
click at [200, 20] on span "Start Calls" at bounding box center [203, 23] width 28 height 8
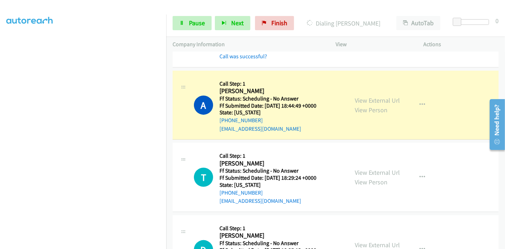
scroll to position [197, 0]
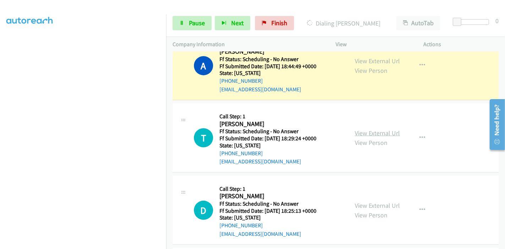
click at [359, 131] on link "View External Url" at bounding box center [377, 133] width 45 height 8
click at [359, 202] on link "View External Url" at bounding box center [377, 205] width 45 height 8
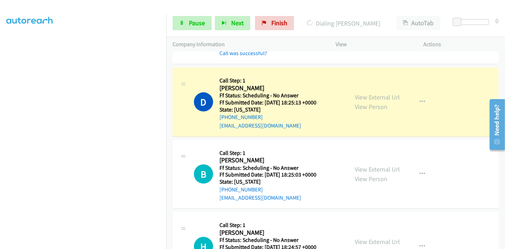
scroll to position [355, 0]
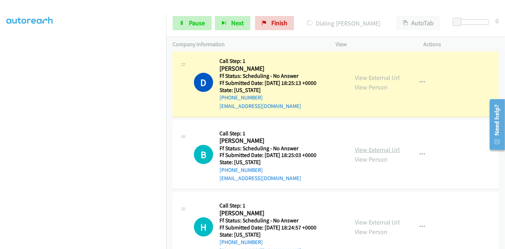
click at [364, 149] on link "View External Url" at bounding box center [377, 150] width 45 height 8
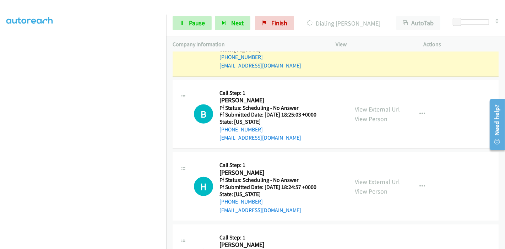
scroll to position [473, 0]
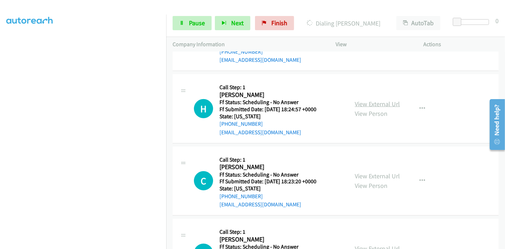
click at [371, 104] on link "View External Url" at bounding box center [377, 104] width 45 height 8
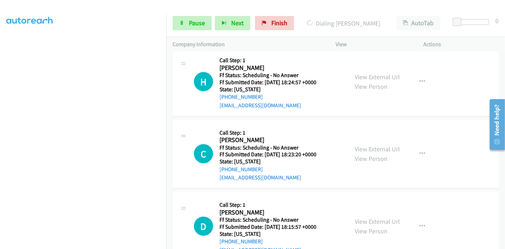
scroll to position [513, 0]
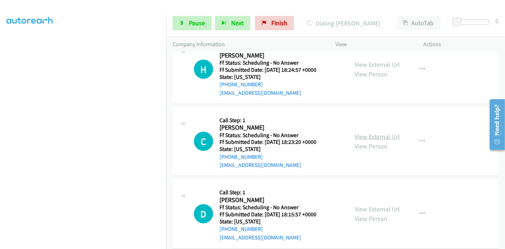
click at [363, 138] on link "View External Url" at bounding box center [377, 136] width 45 height 8
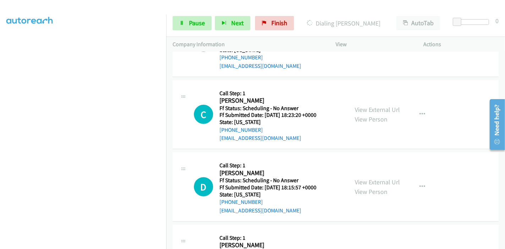
scroll to position [552, 0]
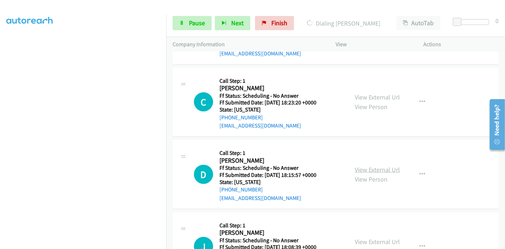
click at [369, 166] on link "View External Url" at bounding box center [377, 169] width 45 height 8
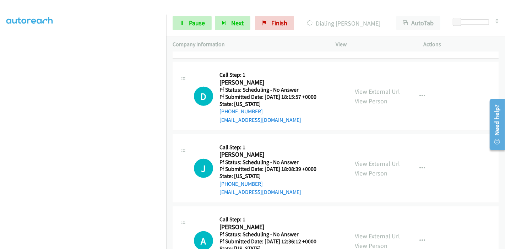
scroll to position [631, 0]
click at [372, 162] on link "View External Url" at bounding box center [377, 163] width 45 height 8
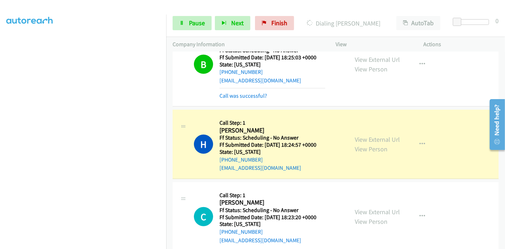
scroll to position [513, 0]
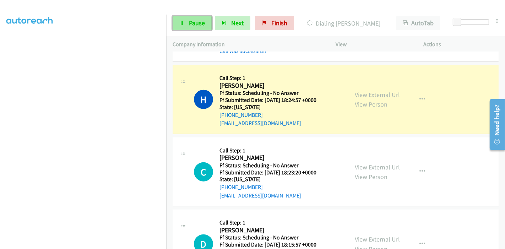
click at [199, 23] on span "Pause" at bounding box center [197, 23] width 16 height 8
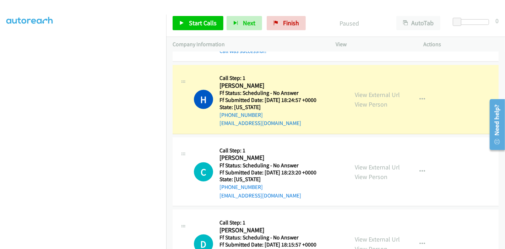
scroll to position [150, 0]
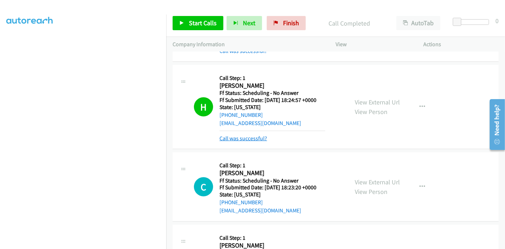
click at [234, 138] on link "Call was successful?" at bounding box center [243, 138] width 48 height 7
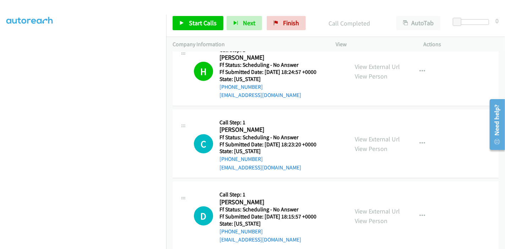
scroll to position [552, 0]
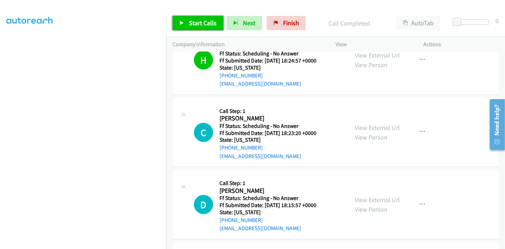
click at [202, 23] on span "Start Calls" at bounding box center [203, 23] width 28 height 8
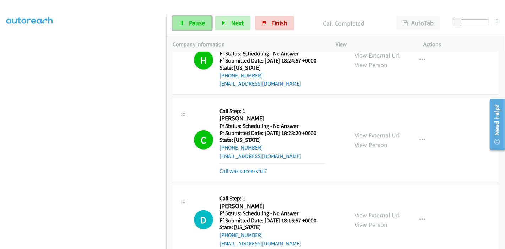
click at [189, 21] on span "Pause" at bounding box center [197, 23] width 16 height 8
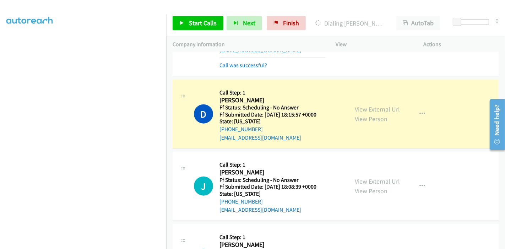
scroll to position [670, 0]
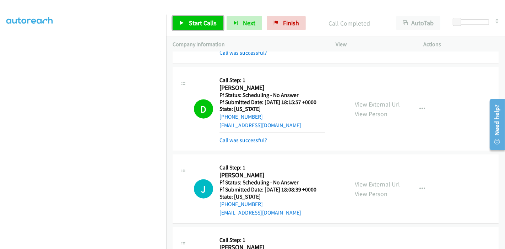
click at [198, 26] on span "Start Calls" at bounding box center [203, 23] width 28 height 8
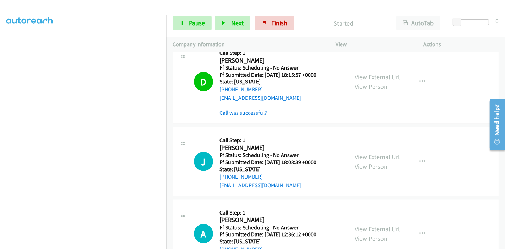
scroll to position [710, 0]
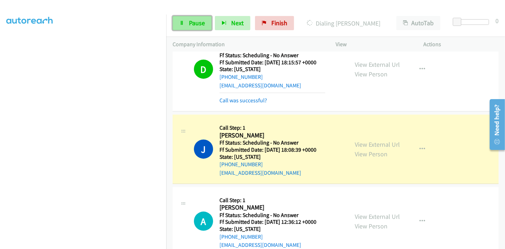
click at [189, 22] on span "Pause" at bounding box center [197, 23] width 16 height 8
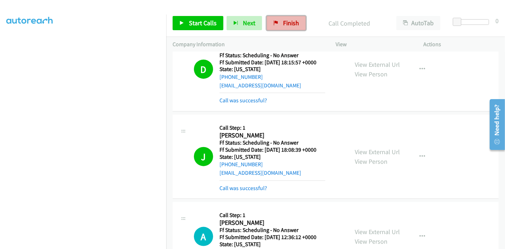
click at [286, 23] on span "Finish" at bounding box center [291, 23] width 16 height 8
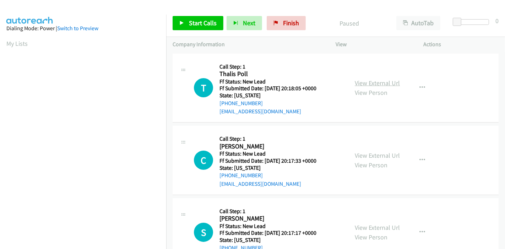
click at [376, 82] on link "View External Url" at bounding box center [377, 83] width 45 height 8
click at [365, 154] on link "View External Url" at bounding box center [377, 155] width 45 height 8
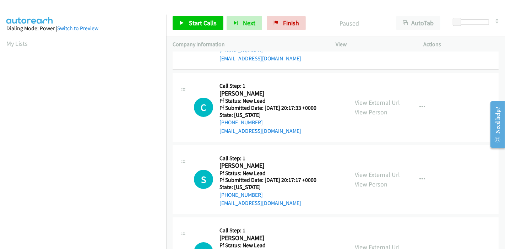
scroll to position [79, 0]
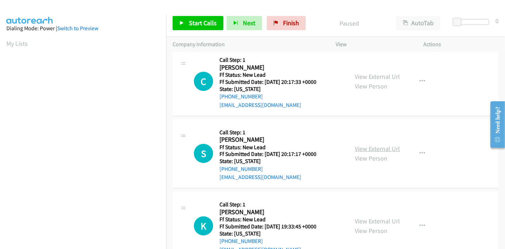
click at [364, 149] on link "View External Url" at bounding box center [377, 148] width 45 height 8
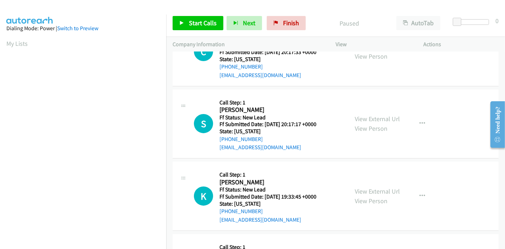
scroll to position [158, 0]
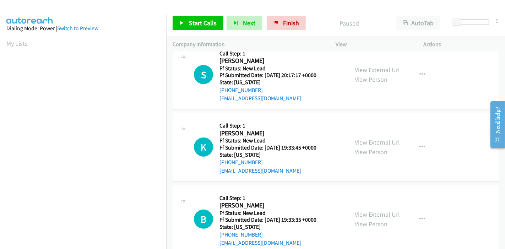
click at [361, 138] on link "View External Url" at bounding box center [377, 142] width 45 height 8
click at [360, 212] on link "View External Url" at bounding box center [377, 214] width 45 height 8
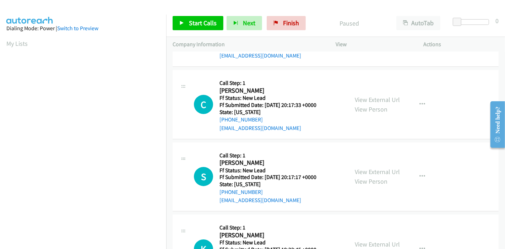
scroll to position [79, 0]
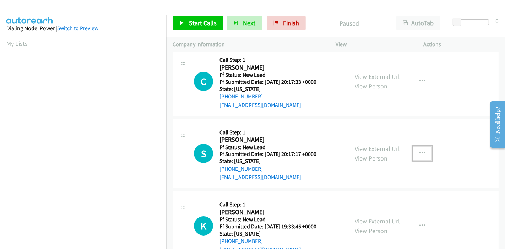
click at [419, 154] on icon "button" at bounding box center [422, 154] width 6 height 6
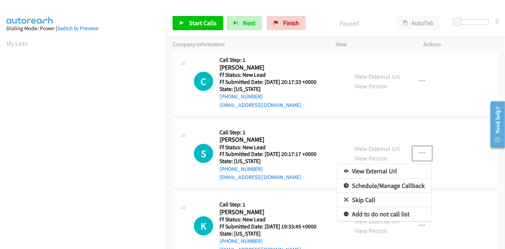
click at [364, 197] on link "Skip Call" at bounding box center [384, 200] width 94 height 14
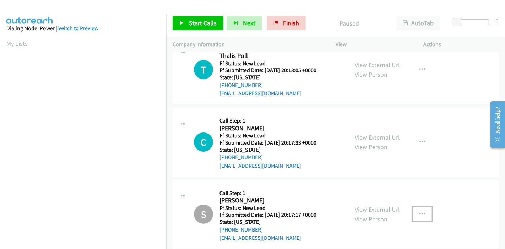
scroll to position [0, 0]
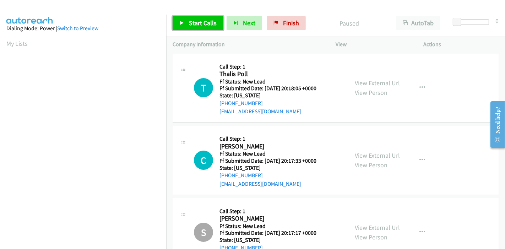
click at [191, 17] on link "Start Calls" at bounding box center [198, 23] width 51 height 14
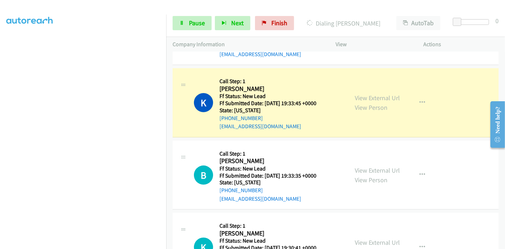
scroll to position [236, 0]
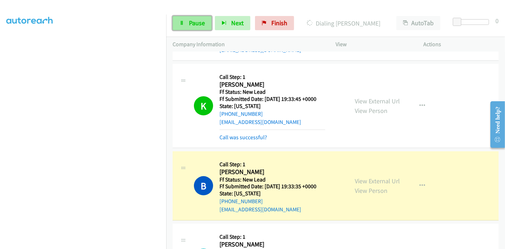
click at [202, 20] on span "Pause" at bounding box center [197, 23] width 16 height 8
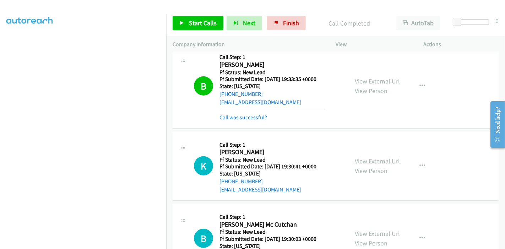
scroll to position [403, 0]
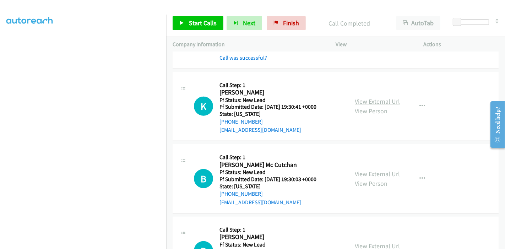
click at [367, 100] on link "View External Url" at bounding box center [377, 101] width 45 height 8
click at [356, 169] on div "View External Url View Person" at bounding box center [377, 178] width 45 height 19
click at [357, 172] on link "View External Url" at bounding box center [377, 174] width 45 height 8
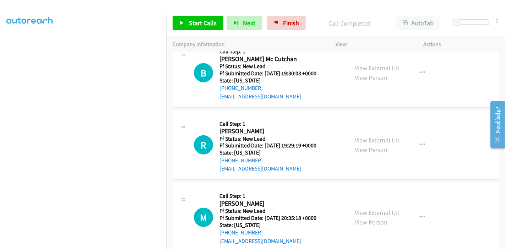
scroll to position [521, 0]
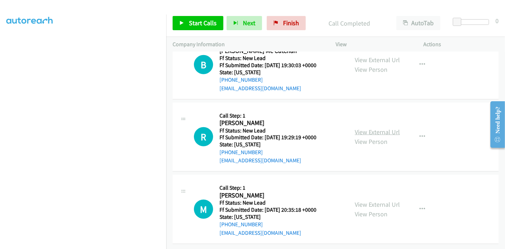
click at [368, 128] on link "View External Url" at bounding box center [377, 132] width 45 height 8
click at [370, 201] on link "View External Url" at bounding box center [377, 204] width 45 height 8
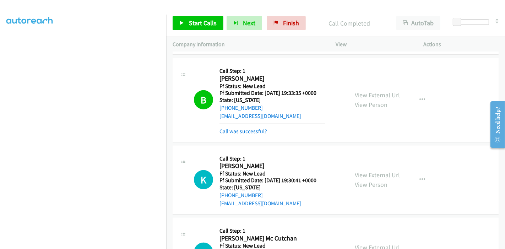
scroll to position [324, 0]
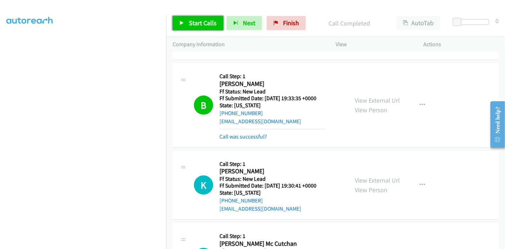
click at [196, 25] on span "Start Calls" at bounding box center [203, 23] width 28 height 8
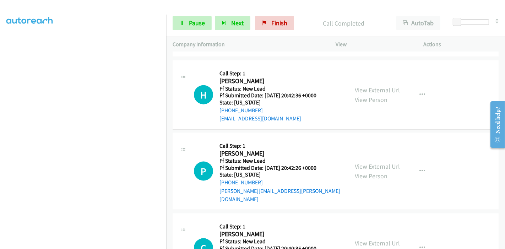
scroll to position [704, 0]
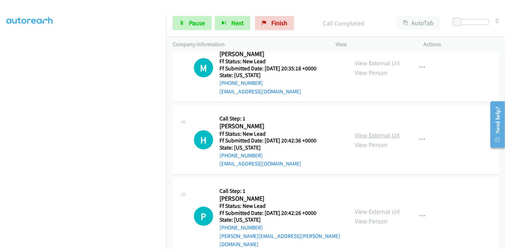
click at [357, 134] on link "View External Url" at bounding box center [377, 135] width 45 height 8
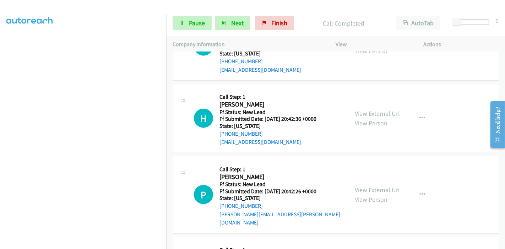
scroll to position [743, 0]
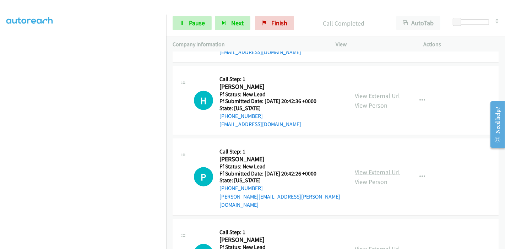
click at [367, 168] on link "View External Url" at bounding box center [377, 172] width 45 height 8
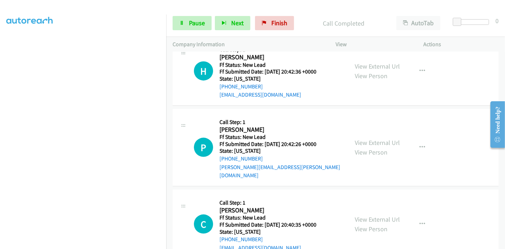
scroll to position [783, 0]
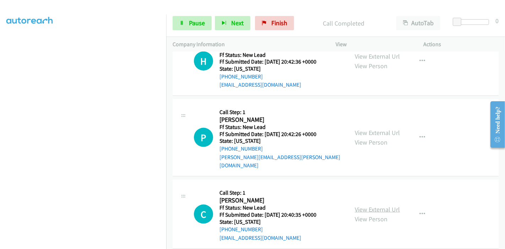
click at [374, 205] on link "View External Url" at bounding box center [377, 209] width 45 height 8
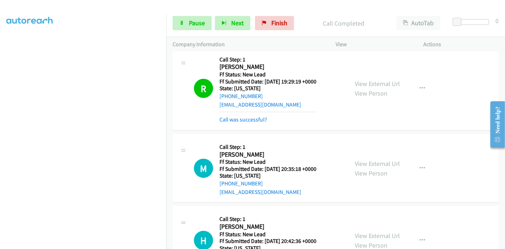
scroll to position [586, 0]
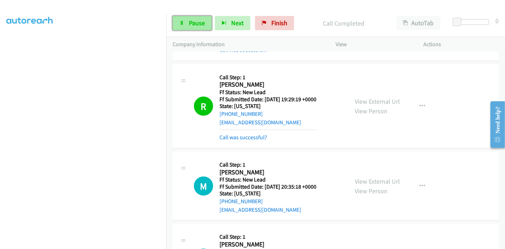
click at [195, 19] on span "Pause" at bounding box center [197, 23] width 16 height 8
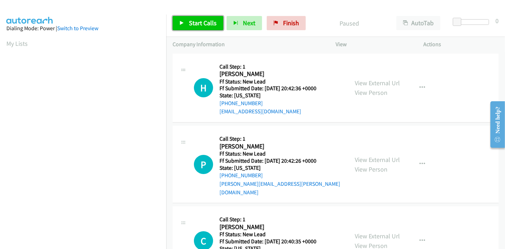
click at [190, 24] on span "Start Calls" at bounding box center [203, 23] width 28 height 8
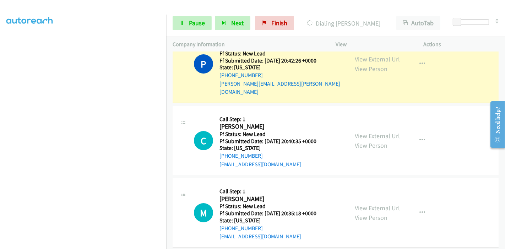
scroll to position [116, 0]
click at [188, 23] on link "Pause" at bounding box center [192, 23] width 39 height 14
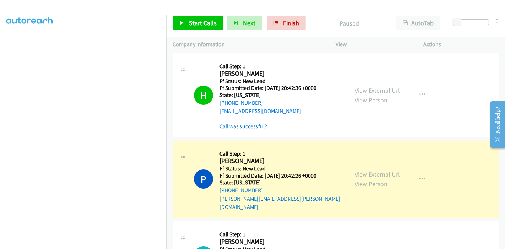
scroll to position [0, 0]
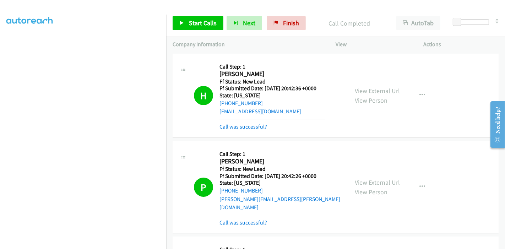
click at [251, 219] on link "Call was successful?" at bounding box center [243, 222] width 48 height 7
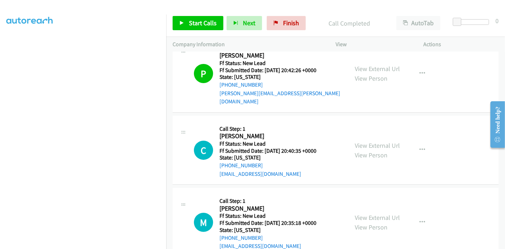
scroll to position [118, 0]
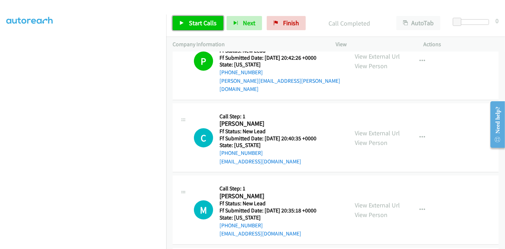
click at [178, 21] on link "Start Calls" at bounding box center [198, 23] width 51 height 14
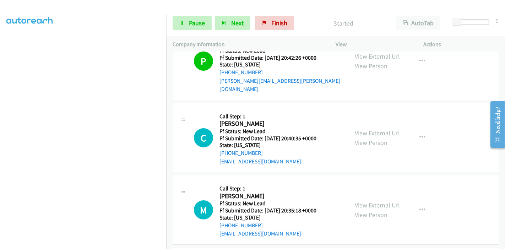
scroll to position [158, 0]
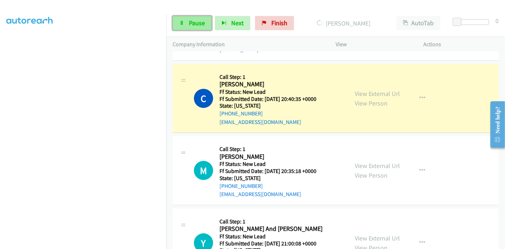
click at [197, 22] on span "Pause" at bounding box center [197, 23] width 16 height 8
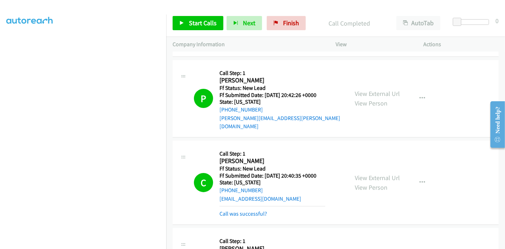
scroll to position [79, 0]
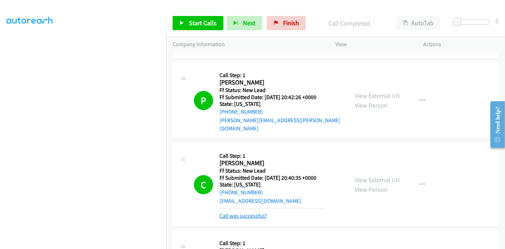
click at [260, 212] on link "Call was successful?" at bounding box center [243, 215] width 48 height 7
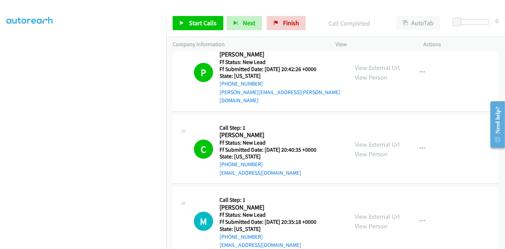
scroll to position [118, 0]
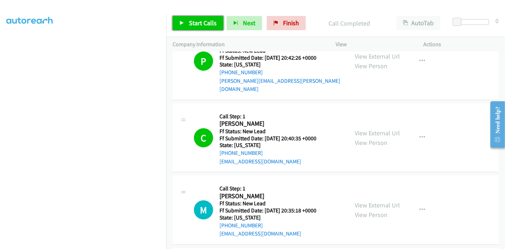
click at [192, 25] on span "Start Calls" at bounding box center [203, 23] width 28 height 8
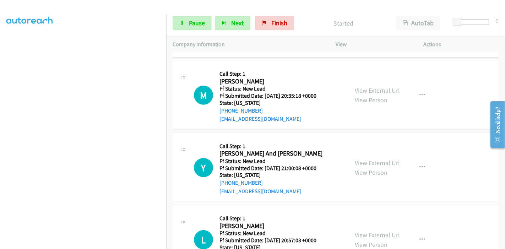
scroll to position [236, 0]
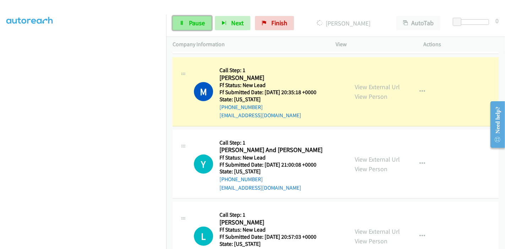
click at [197, 22] on span "Pause" at bounding box center [197, 23] width 16 height 8
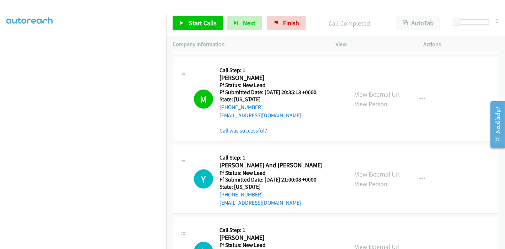
click at [237, 127] on link "Call was successful?" at bounding box center [243, 130] width 48 height 7
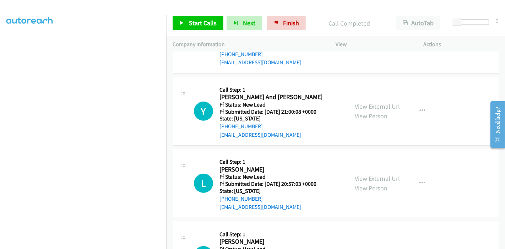
scroll to position [332, 0]
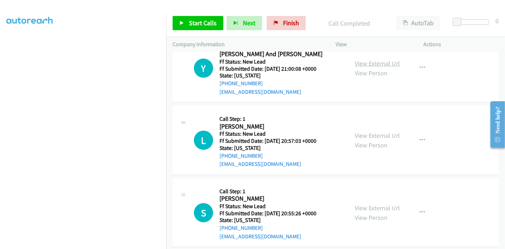
click at [371, 59] on link "View External Url" at bounding box center [377, 63] width 45 height 8
click at [378, 131] on link "View External Url" at bounding box center [377, 135] width 45 height 8
click at [358, 204] on link "View External Url" at bounding box center [377, 208] width 45 height 8
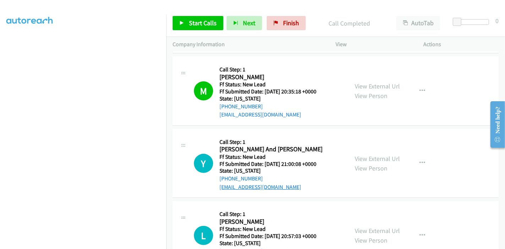
scroll to position [279, 0]
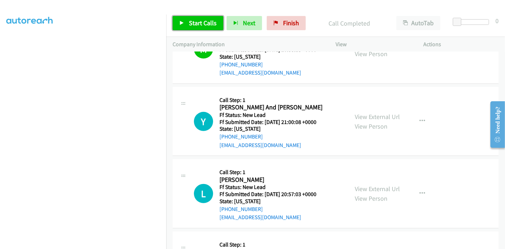
click at [185, 25] on link "Start Calls" at bounding box center [198, 23] width 51 height 14
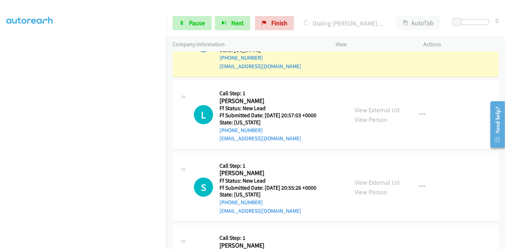
scroll to position [318, 0]
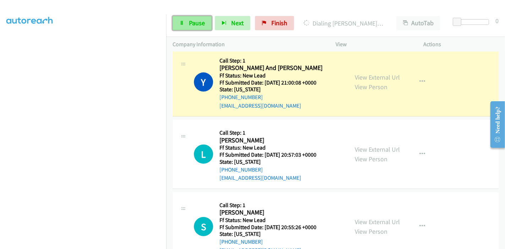
click at [191, 20] on span "Pause" at bounding box center [197, 23] width 16 height 8
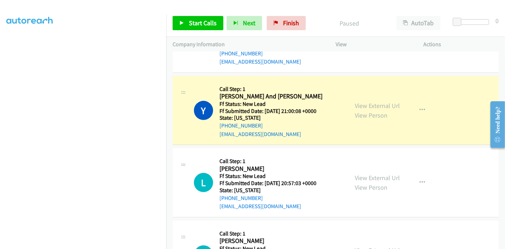
scroll to position [279, 0]
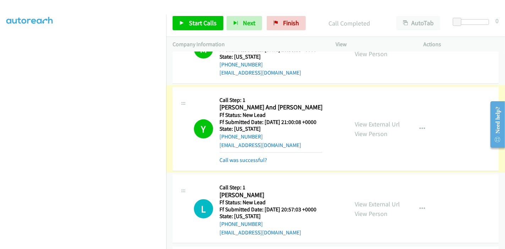
click at [253, 157] on link "Call was successful?" at bounding box center [243, 160] width 48 height 7
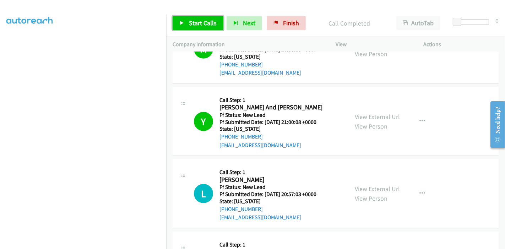
click at [198, 23] on span "Start Calls" at bounding box center [203, 23] width 28 height 8
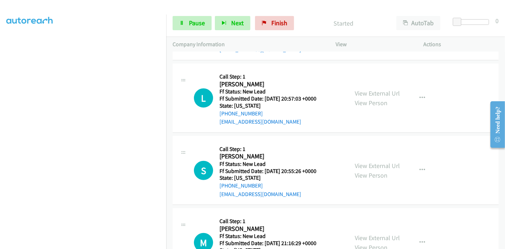
scroll to position [358, 0]
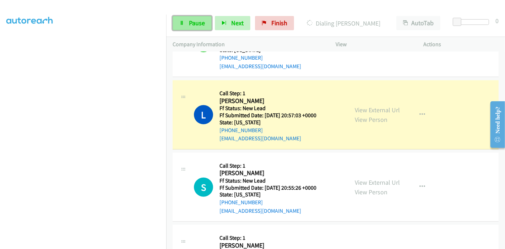
click at [182, 24] on icon at bounding box center [181, 23] width 5 height 5
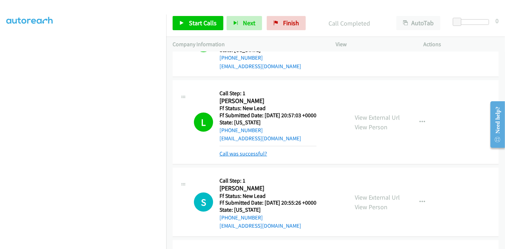
click at [254, 150] on link "Call was successful?" at bounding box center [243, 153] width 48 height 7
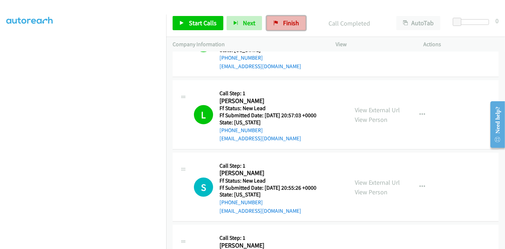
click at [285, 16] on link "Finish" at bounding box center [286, 23] width 39 height 14
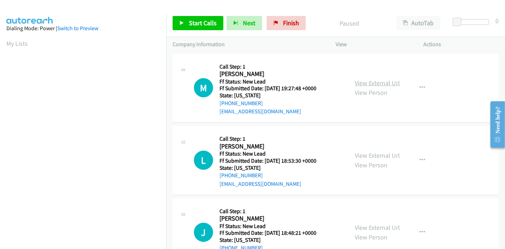
click at [363, 84] on link "View External Url" at bounding box center [377, 83] width 45 height 8
click at [373, 153] on link "View External Url" at bounding box center [377, 155] width 45 height 8
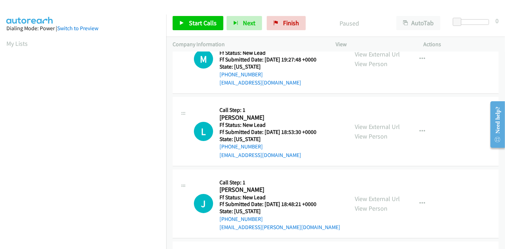
scroll to position [39, 0]
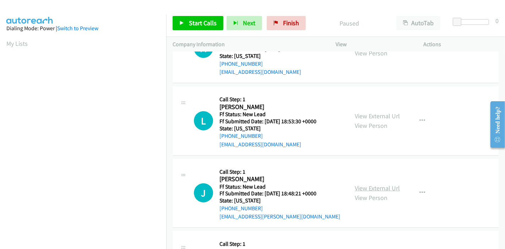
click at [364, 188] on link "View External Url" at bounding box center [377, 188] width 45 height 8
click at [186, 20] on link "Start Calls" at bounding box center [198, 23] width 51 height 14
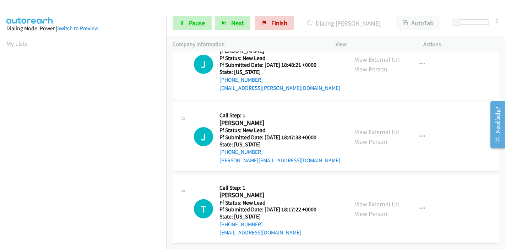
scroll to position [173, 0]
click at [375, 128] on link "View External Url" at bounding box center [377, 132] width 45 height 8
click at [370, 200] on link "View External Url" at bounding box center [377, 204] width 45 height 8
click at [194, 18] on link "Pause" at bounding box center [192, 23] width 39 height 14
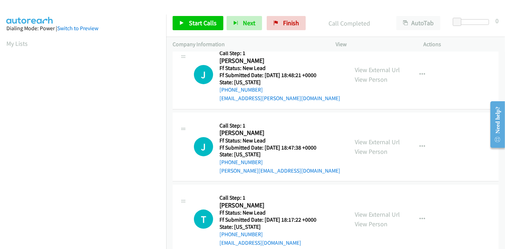
scroll to position [188, 0]
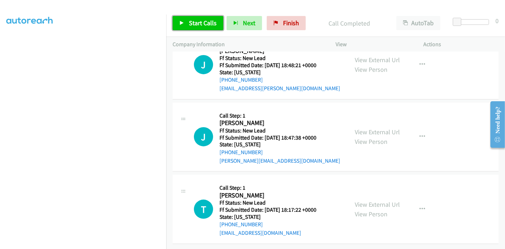
click at [207, 29] on link "Start Calls" at bounding box center [198, 23] width 51 height 14
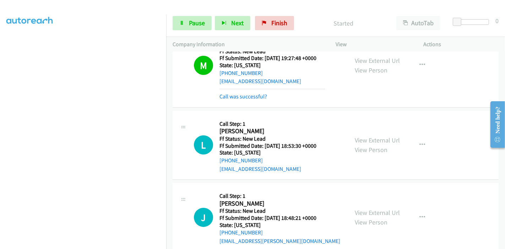
scroll to position [0, 0]
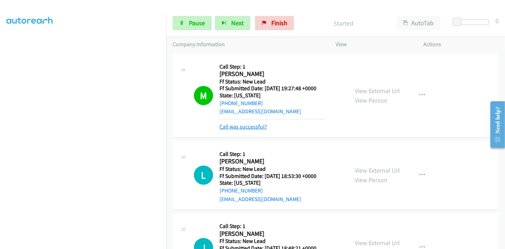
click at [250, 128] on link "Call was successful?" at bounding box center [243, 126] width 48 height 7
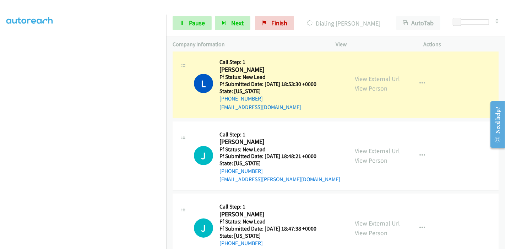
scroll to position [79, 0]
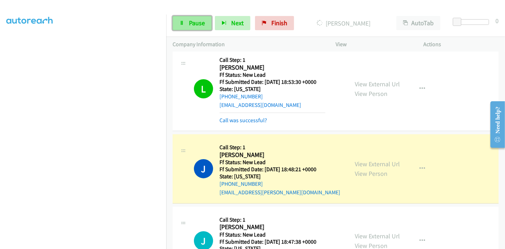
click at [185, 21] on link "Pause" at bounding box center [192, 23] width 39 height 14
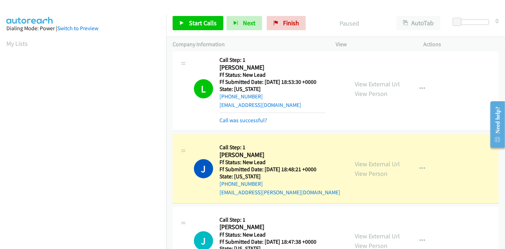
scroll to position [150, 0]
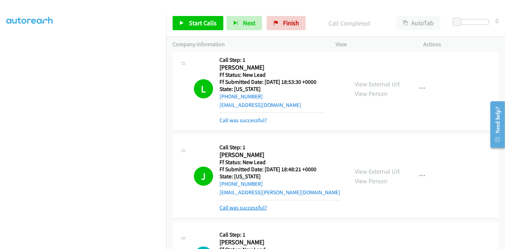
click at [244, 207] on tbody "M Callback Scheduled Call Step: 1 [PERSON_NAME] America/New_York Ff Status: New…" at bounding box center [335, 205] width 339 height 464
click at [239, 207] on link "Call was successful?" at bounding box center [243, 207] width 48 height 7
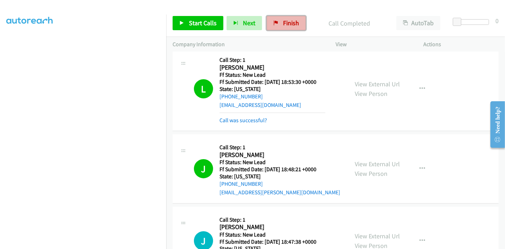
click at [288, 22] on span "Finish" at bounding box center [291, 23] width 16 height 8
